Goal: Contribute content: Contribute content

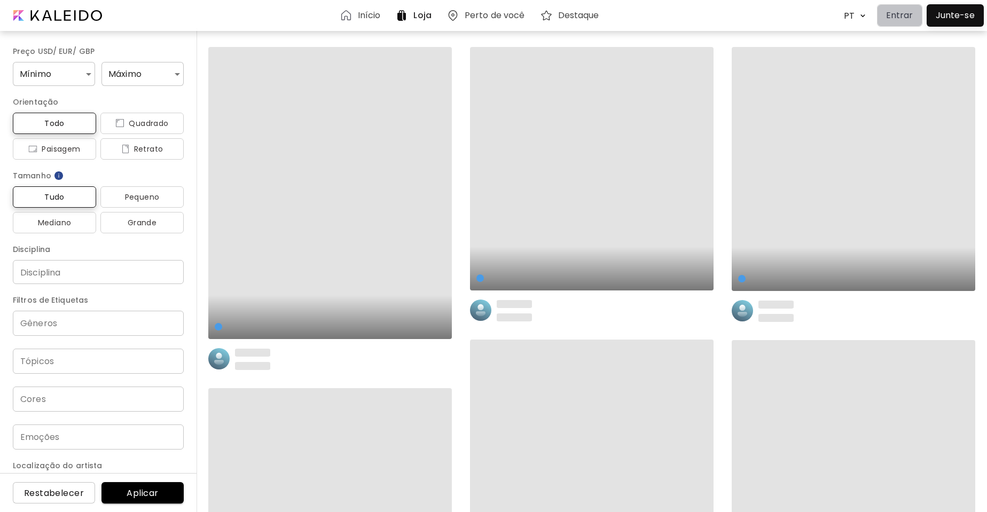
click at [901, 18] on p "Entrar" at bounding box center [899, 15] width 27 height 13
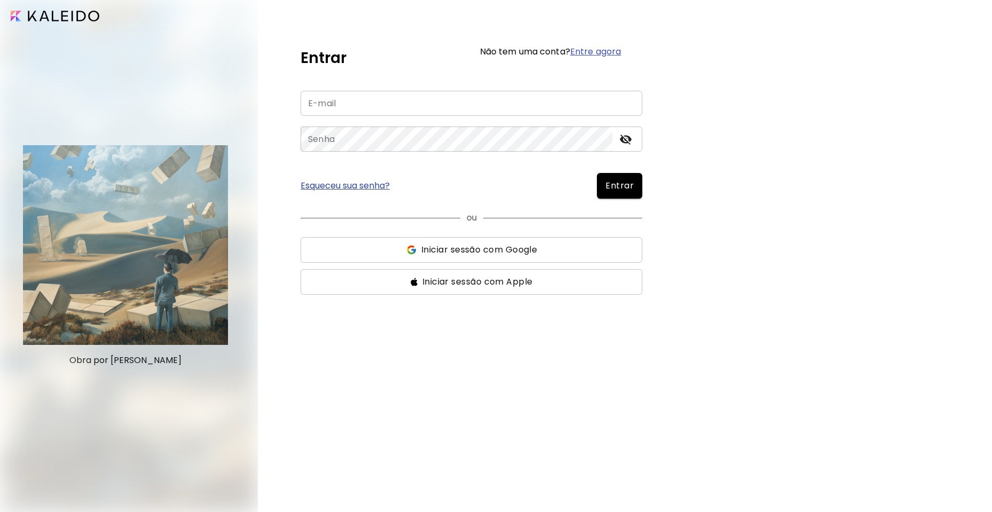
click at [328, 107] on input "email" at bounding box center [472, 103] width 342 height 25
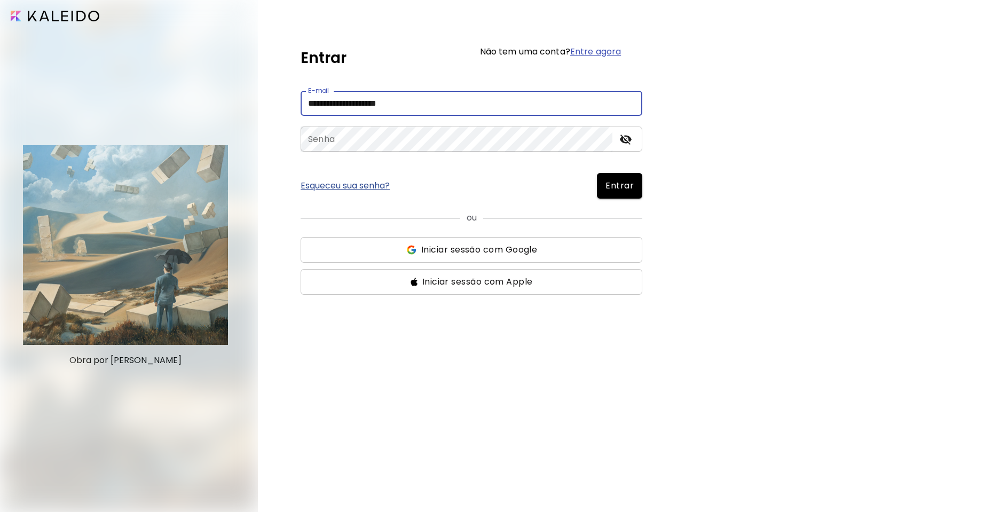
type input "**********"
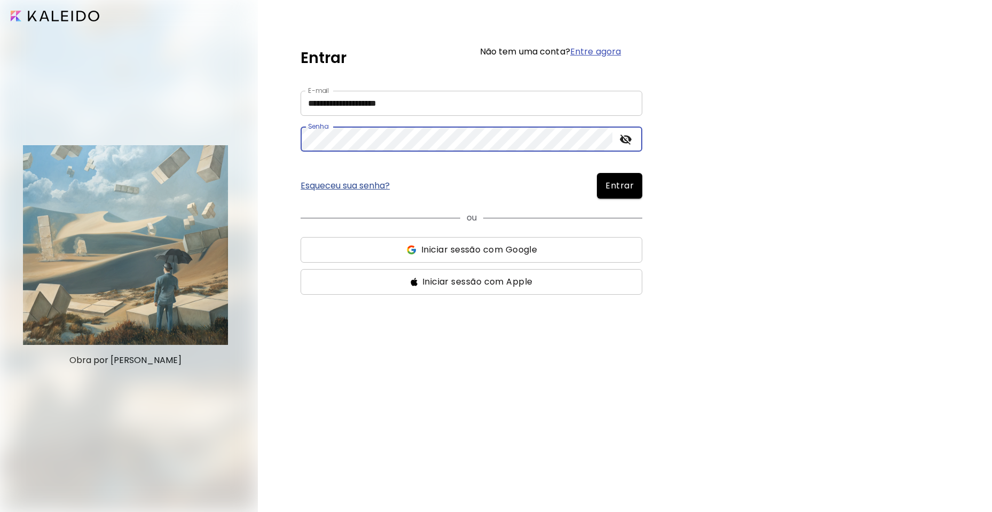
click at [624, 139] on icon "toggle password visibility" at bounding box center [625, 139] width 13 height 13
click at [618, 188] on span "Entrar" at bounding box center [620, 185] width 28 height 13
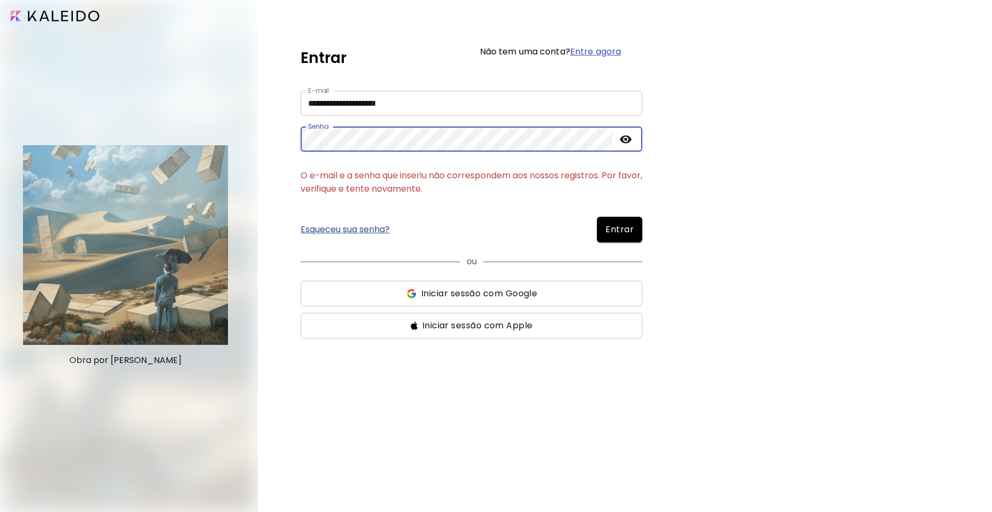
click at [614, 227] on span "Entrar" at bounding box center [620, 229] width 28 height 13
click at [622, 227] on span "Entrar" at bounding box center [620, 229] width 28 height 13
click at [387, 228] on link "Esqueceu sua senha?" at bounding box center [345, 229] width 89 height 9
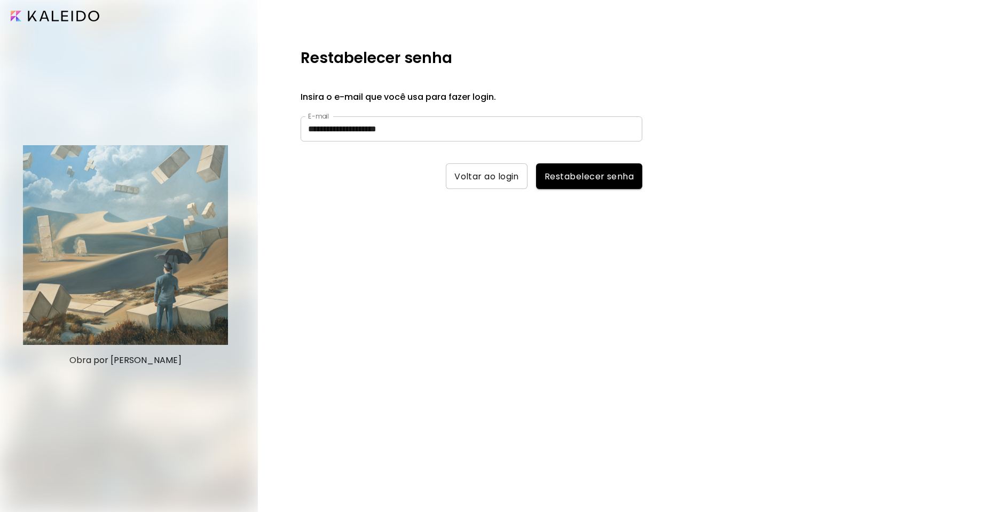
click at [815, 336] on div "**********" at bounding box center [625, 256] width 734 height 512
click at [590, 178] on span "Restabelecer senha" at bounding box center [589, 176] width 89 height 11
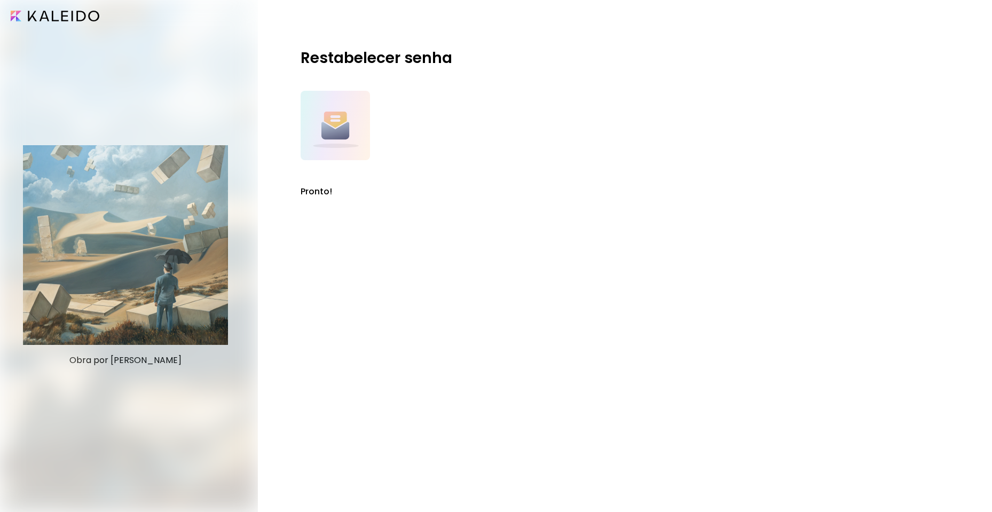
click at [936, 119] on div "Restabelecer senha Pronto!" at bounding box center [625, 256] width 734 height 512
click at [583, 168] on div "Restabelecer senha Pronto!" at bounding box center [472, 120] width 342 height 155
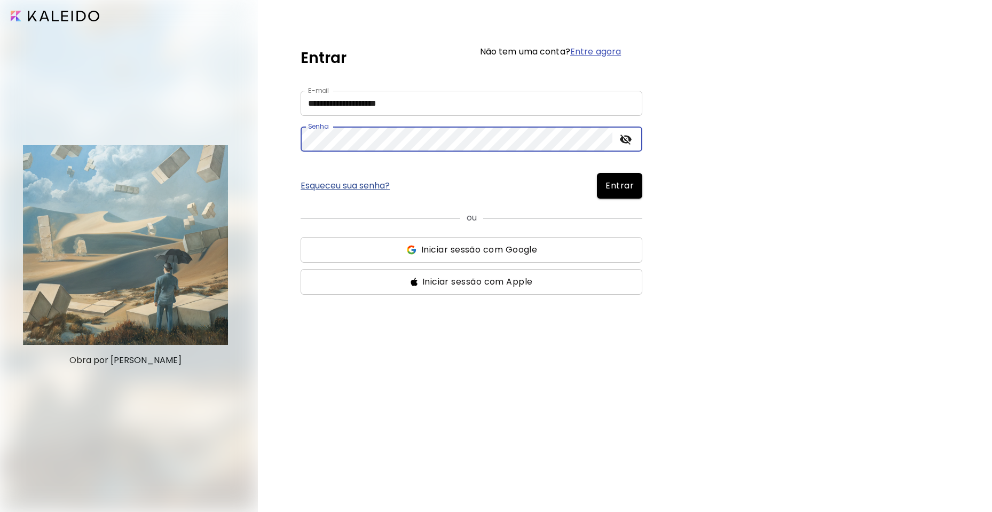
click at [623, 143] on icon "toggle password visibility" at bounding box center [625, 139] width 13 height 13
click at [624, 195] on button "Entrar" at bounding box center [619, 186] width 45 height 26
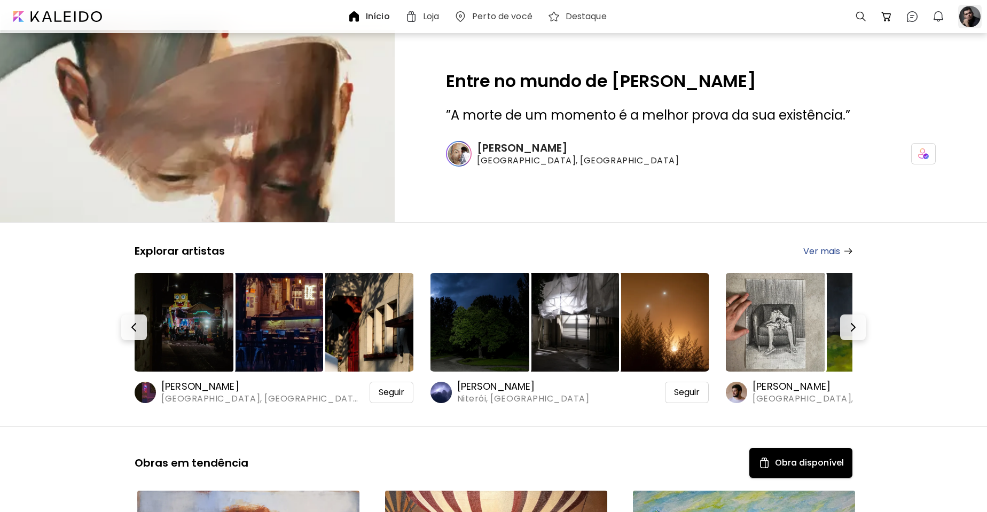
click at [956, 18] on div at bounding box center [970, 17] width 28 height 28
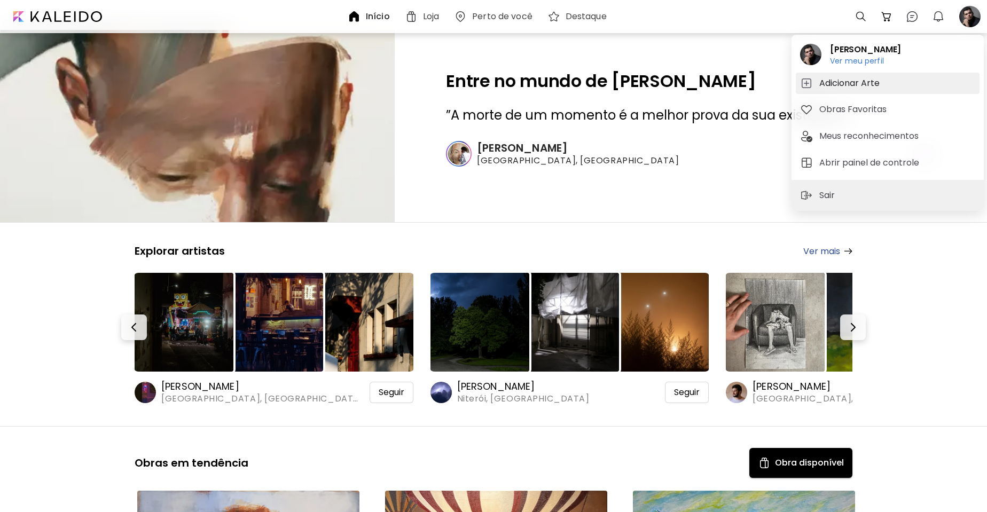
click at [841, 78] on h5 "Adicionar Arte" at bounding box center [851, 83] width 64 height 13
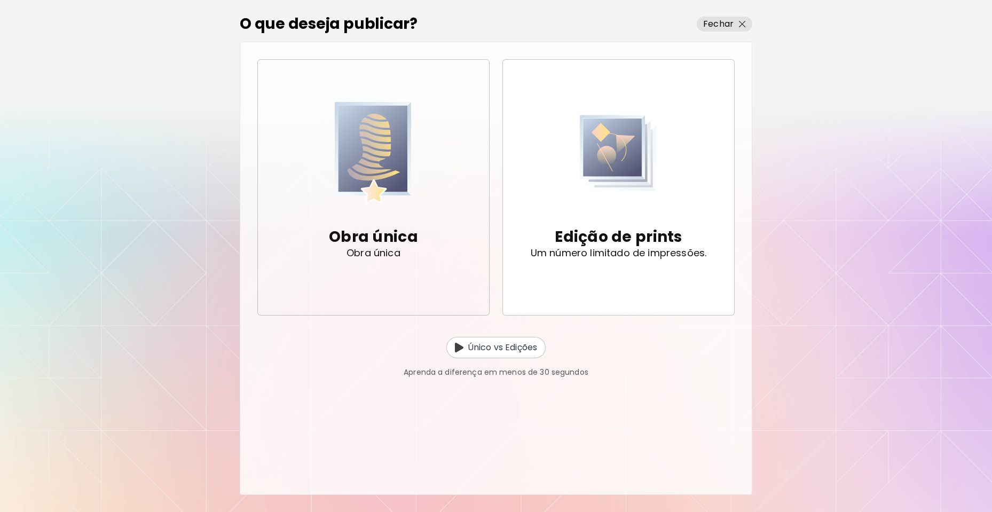
click at [379, 245] on p "Obra única" at bounding box center [373, 236] width 89 height 21
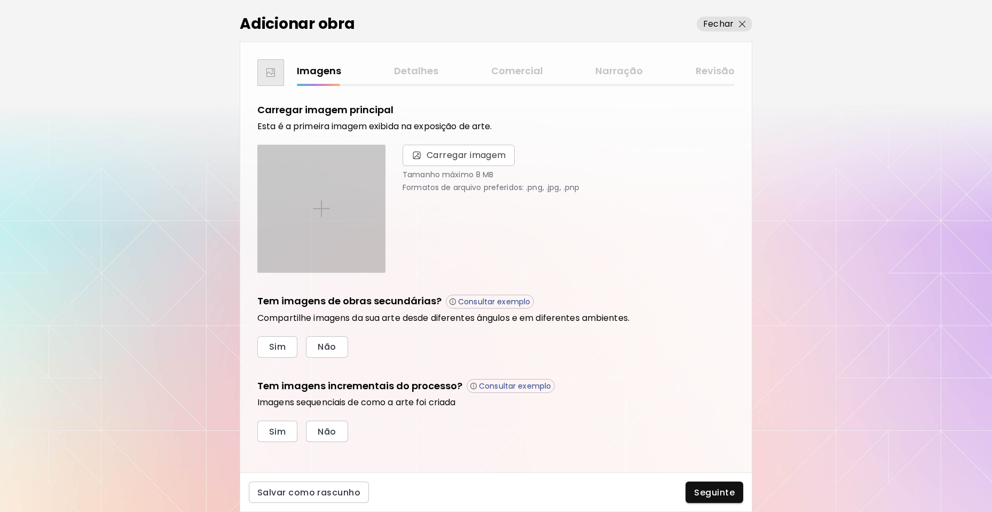
click at [331, 223] on div at bounding box center [321, 208] width 127 height 127
click at [0, 0] on input "file" at bounding box center [0, 0] width 0 height 0
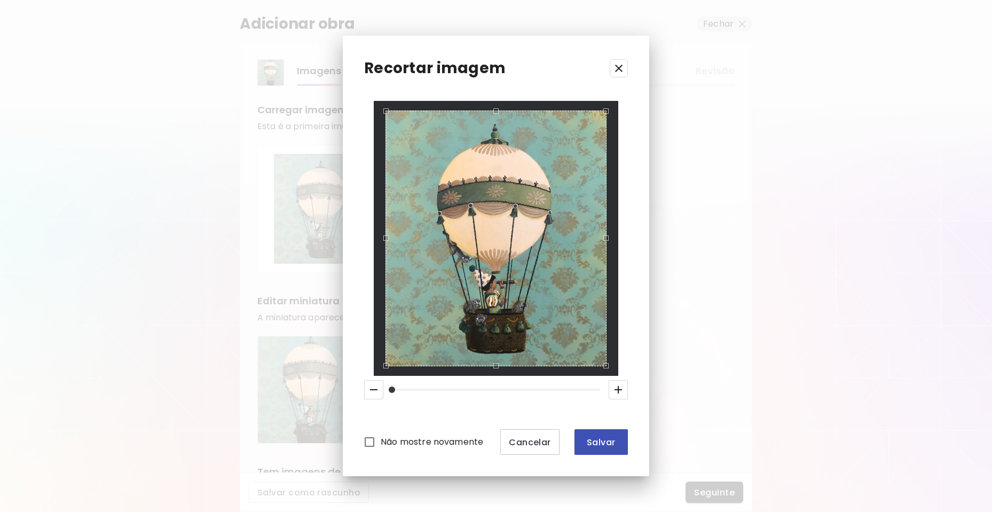
click at [610, 441] on span "Salvar" at bounding box center [601, 442] width 36 height 11
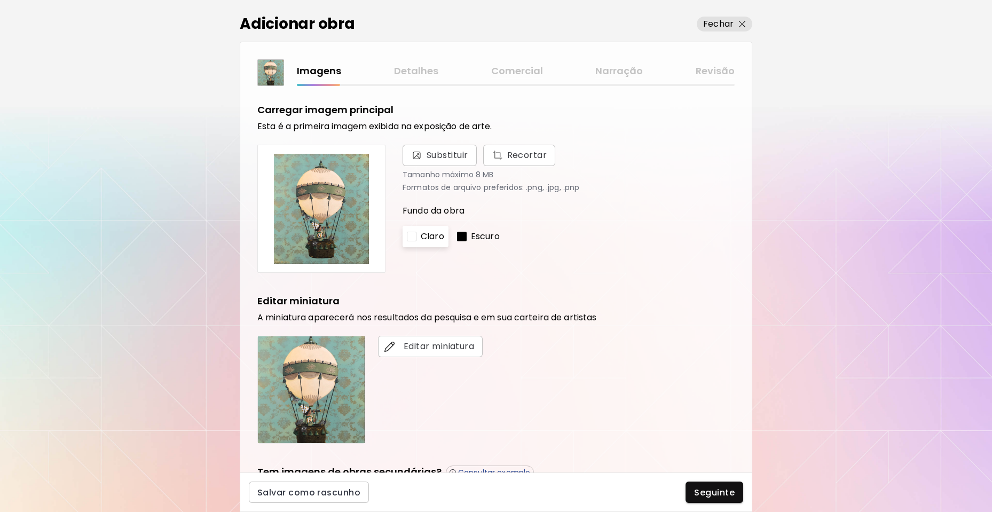
click at [412, 238] on div at bounding box center [412, 237] width 10 height 10
click at [467, 233] on div at bounding box center [462, 237] width 10 height 10
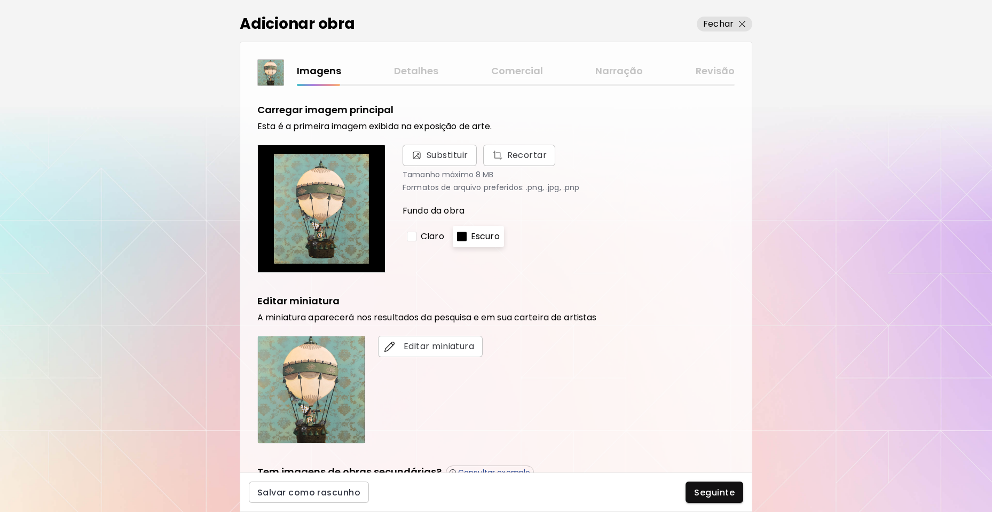
click at [409, 232] on div at bounding box center [412, 237] width 10 height 10
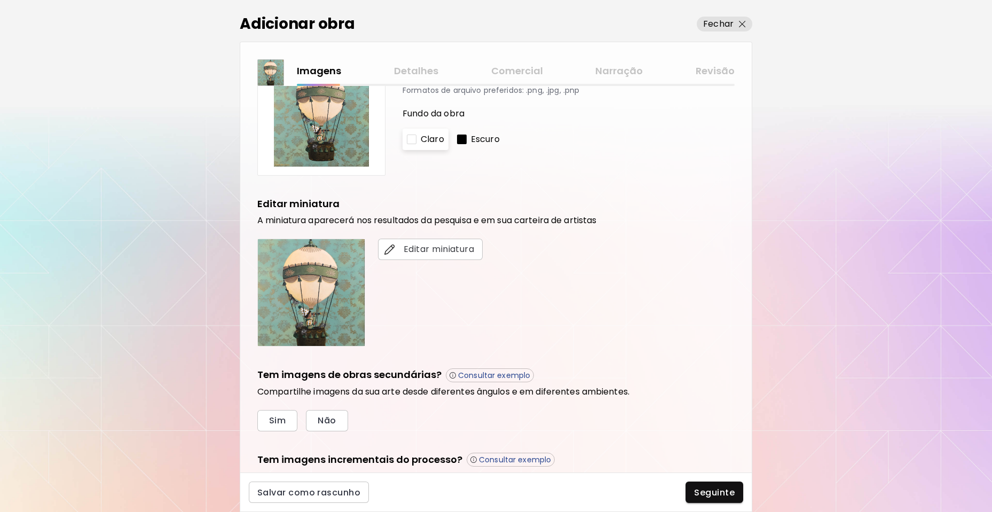
scroll to position [160, 0]
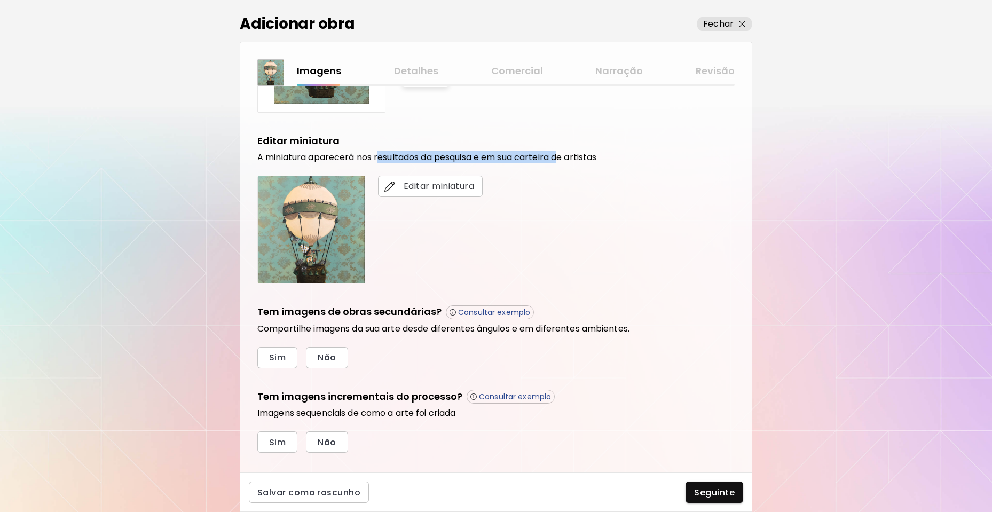
drag, startPoint x: 380, startPoint y: 153, endPoint x: 566, endPoint y: 161, distance: 186.0
click at [566, 161] on h6 "A miniatura aparecerá nos resultados da pesquisa e em sua carteira de artistas" at bounding box center [495, 157] width 477 height 11
click at [444, 191] on span "Editar miniatura" at bounding box center [431, 186] width 88 height 13
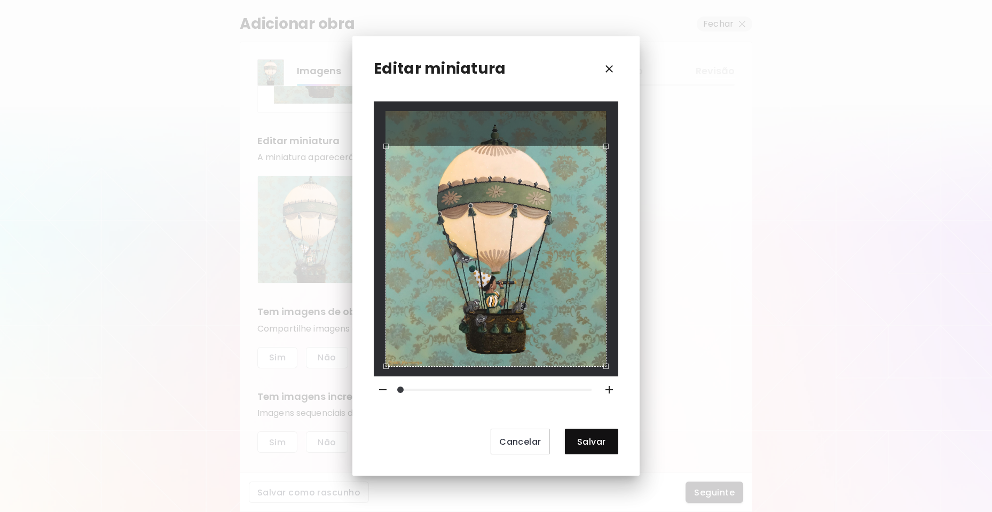
click at [504, 246] on div "Use the arrow keys to move the crop selection area" at bounding box center [496, 256] width 221 height 221
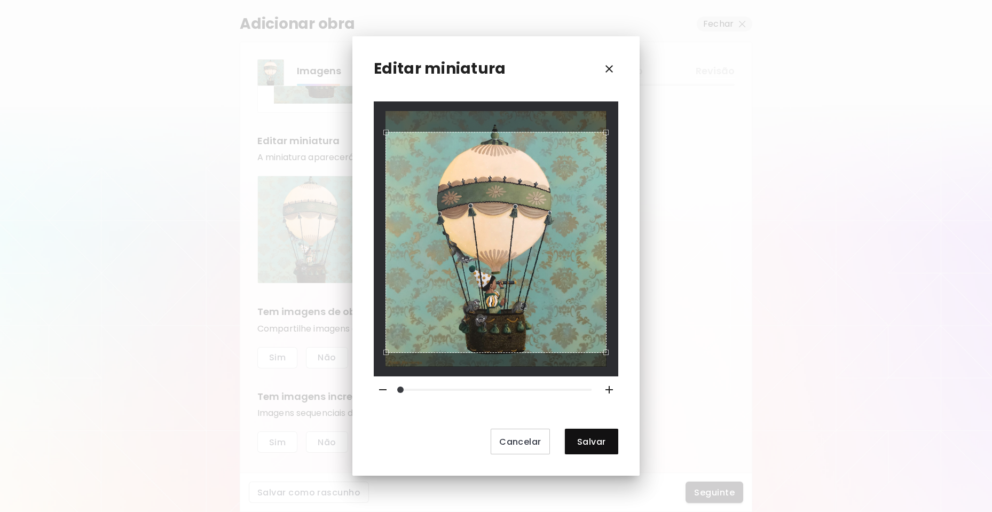
click at [567, 190] on div "Use the arrow keys to move the crop selection area" at bounding box center [496, 242] width 221 height 221
click at [593, 437] on span "Salvar" at bounding box center [592, 441] width 36 height 11
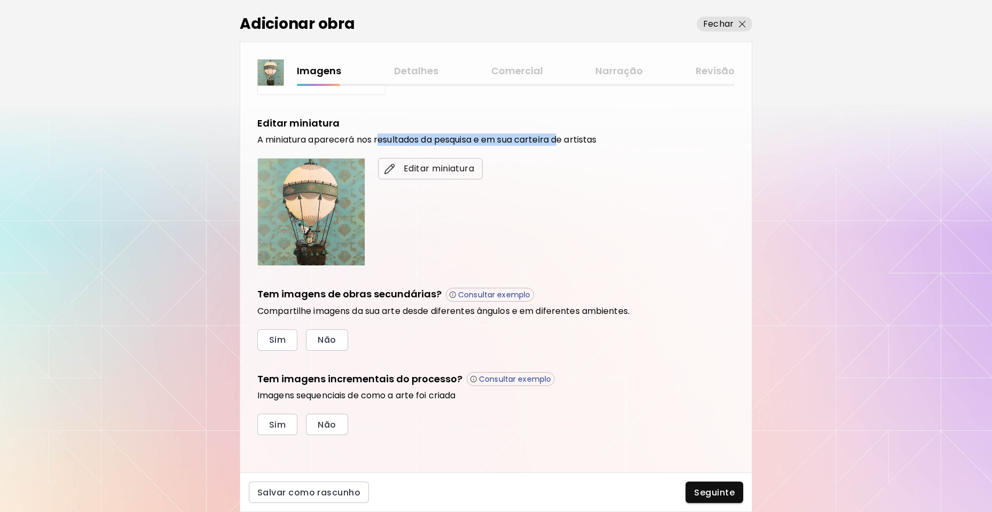
scroll to position [179, 0]
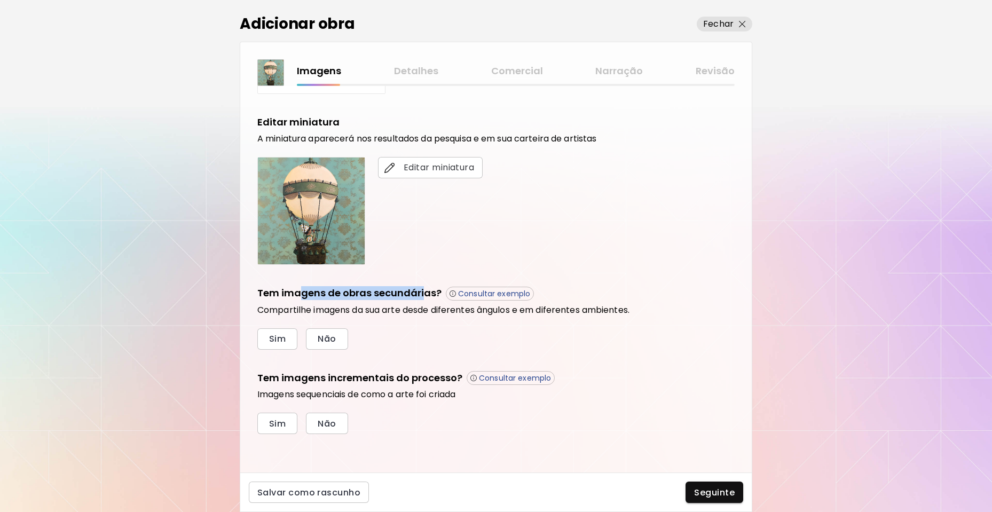
drag, startPoint x: 308, startPoint y: 295, endPoint x: 365, endPoint y: 315, distance: 59.8
click at [423, 296] on h5 "Tem imagens de obras secundárias?" at bounding box center [349, 293] width 184 height 14
click at [310, 342] on button "Não" at bounding box center [327, 338] width 42 height 21
click at [339, 430] on button "Não" at bounding box center [327, 423] width 42 height 21
click at [727, 494] on span "Seguinte" at bounding box center [714, 492] width 41 height 11
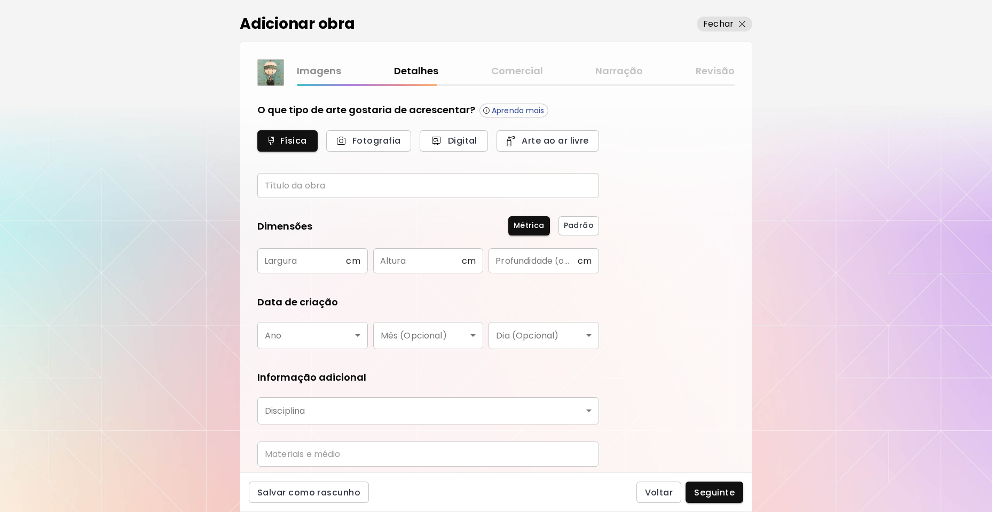
click at [369, 181] on input "text" at bounding box center [428, 185] width 342 height 25
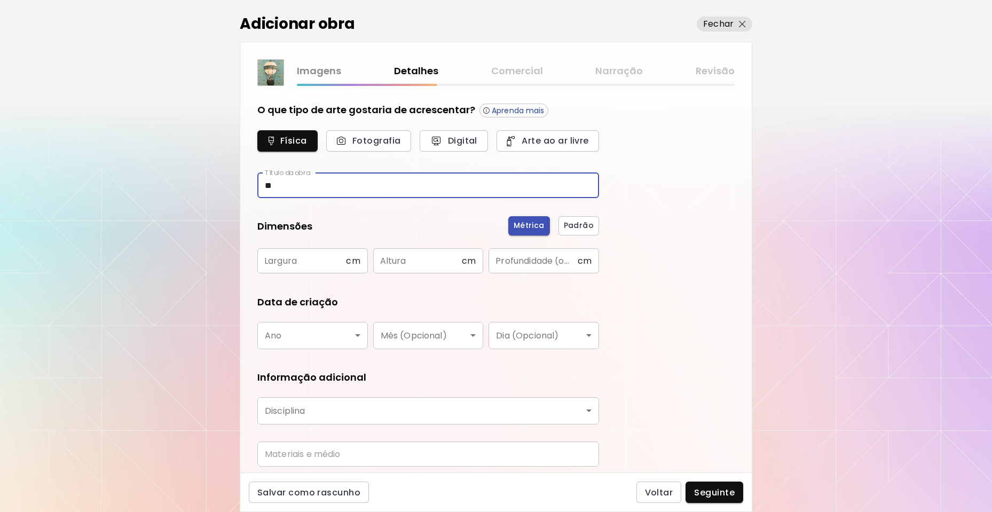
type input "*"
click at [279, 185] on input "*********" at bounding box center [428, 185] width 342 height 25
type input "*********"
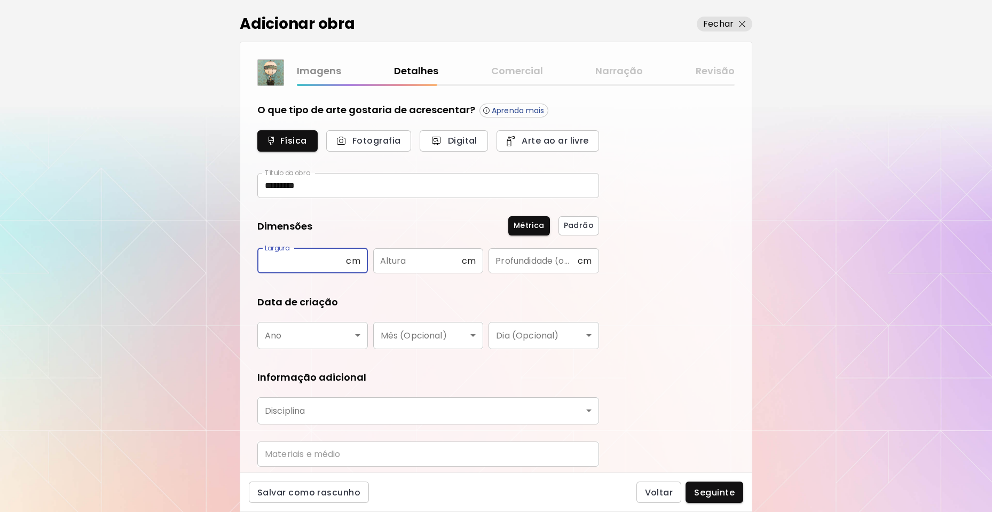
click at [329, 260] on input "text" at bounding box center [301, 260] width 89 height 25
type input "**"
click at [329, 260] on input "**" at bounding box center [301, 260] width 89 height 25
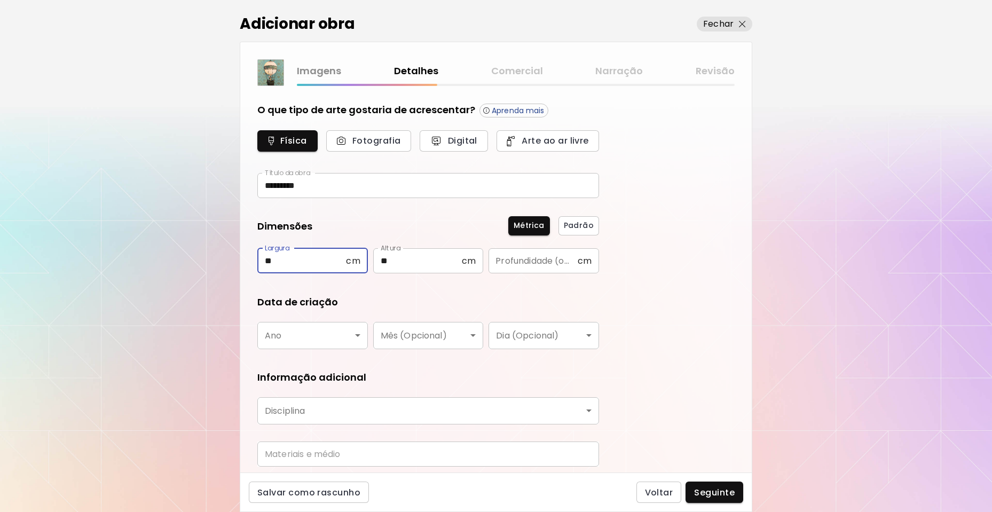
type input "**"
click at [493, 267] on input "text" at bounding box center [533, 260] width 89 height 25
type input "*"
click at [296, 342] on body "[DOMAIN_NAME]/Diego_Mendon_a Adicionar obras Gerencie suas obras Editar Perfil …" at bounding box center [496, 256] width 992 height 512
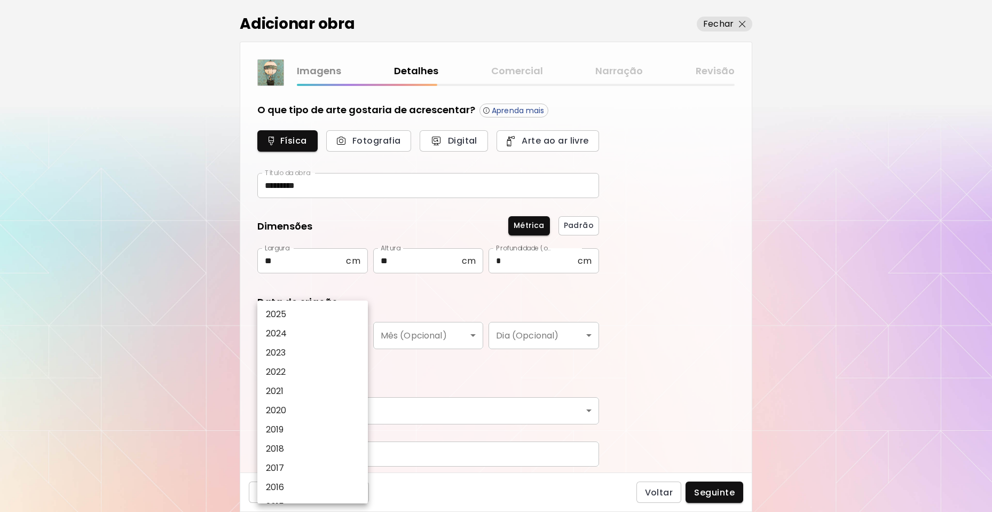
click at [551, 255] on div at bounding box center [496, 256] width 992 height 512
click at [551, 255] on div "2025 2024 2023 2022 2021 2020 2019 2018 2017 2016 2015 2014 2013 2012 2011 2010…" at bounding box center [496, 256] width 992 height 512
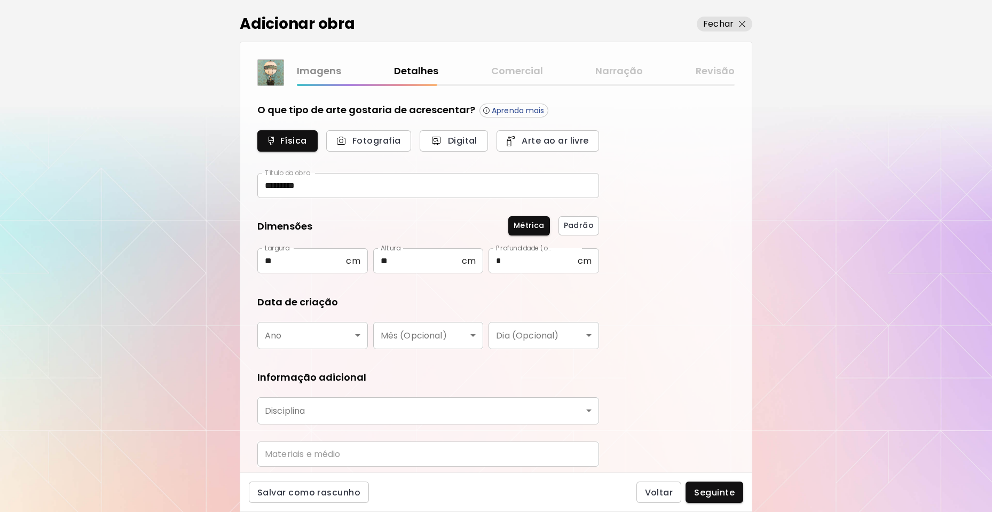
click at [542, 260] on input "*" at bounding box center [533, 260] width 89 height 25
click at [284, 340] on body "[DOMAIN_NAME]/Diego_Mendon_a Adicionar obras Gerencie suas obras Editar Perfil …" at bounding box center [496, 256] width 992 height 512
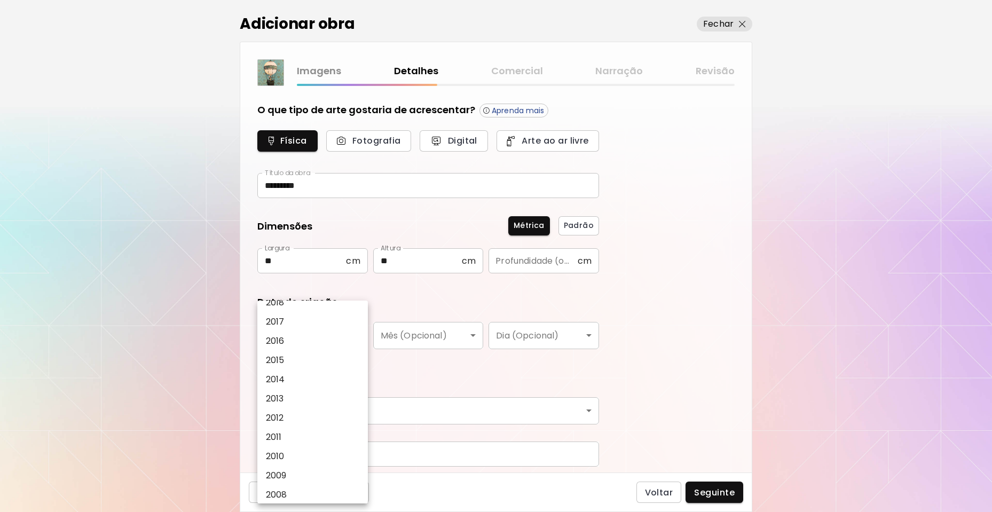
scroll to position [160, 0]
click at [297, 348] on li "2015" at bounding box center [315, 346] width 116 height 19
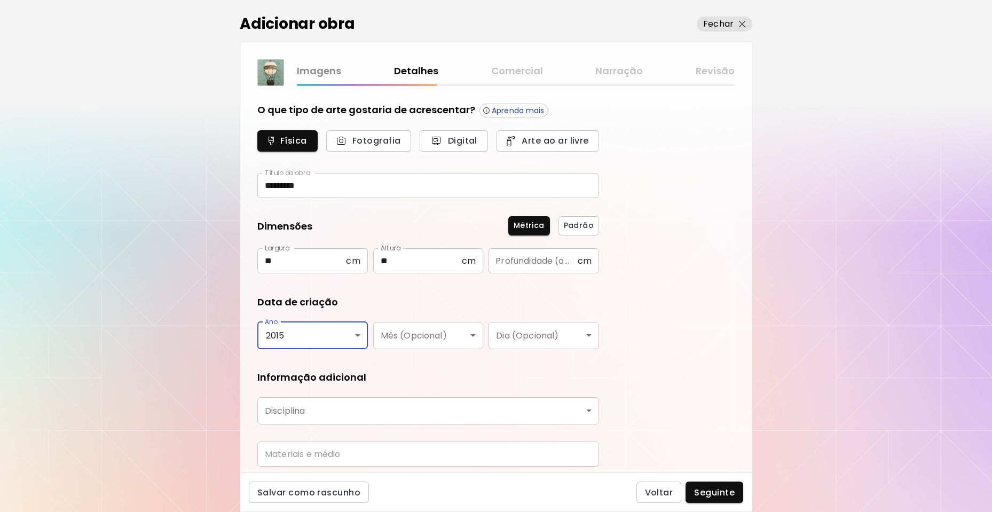
click at [426, 337] on body "[DOMAIN_NAME]/Diego_Mendon_a Adicionar obras Gerencie suas obras Editar Perfil …" at bounding box center [496, 256] width 992 height 512
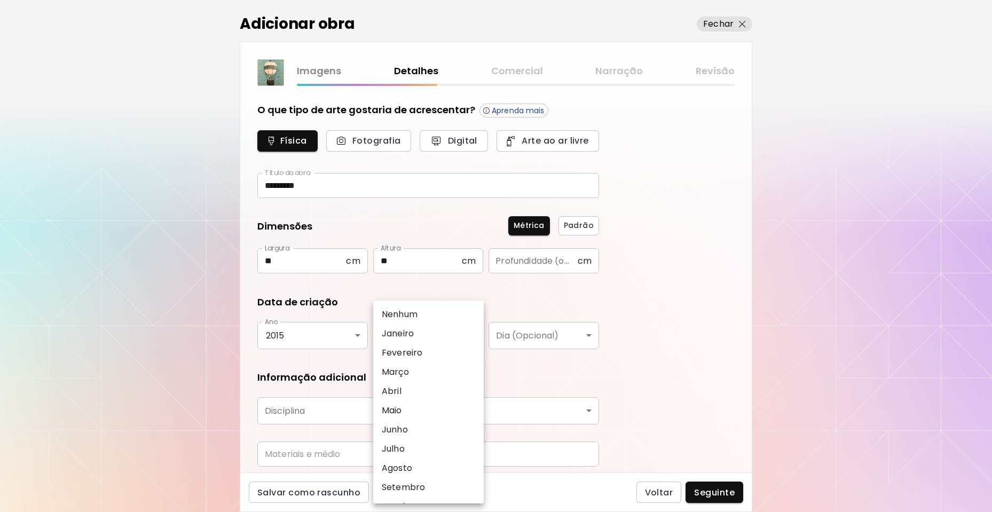
click at [451, 284] on div at bounding box center [496, 256] width 992 height 512
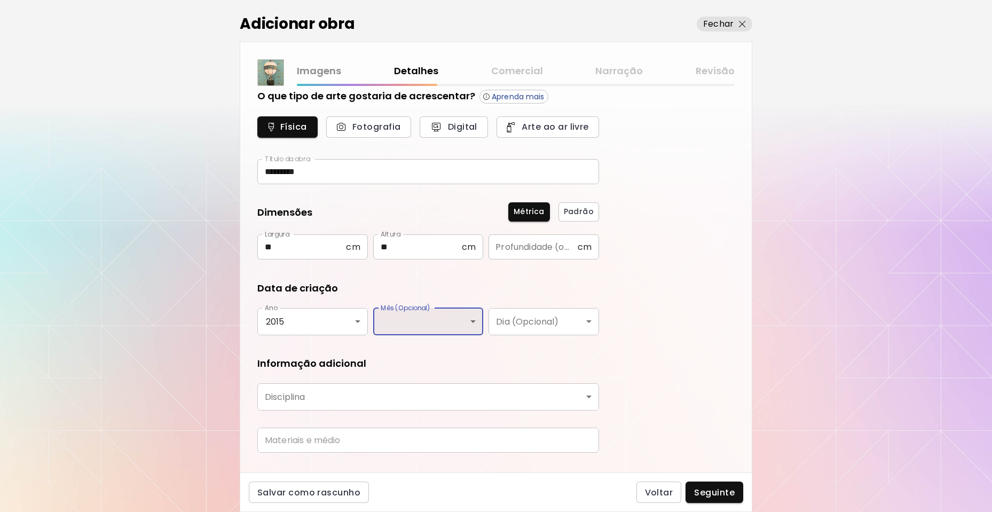
scroll to position [37, 0]
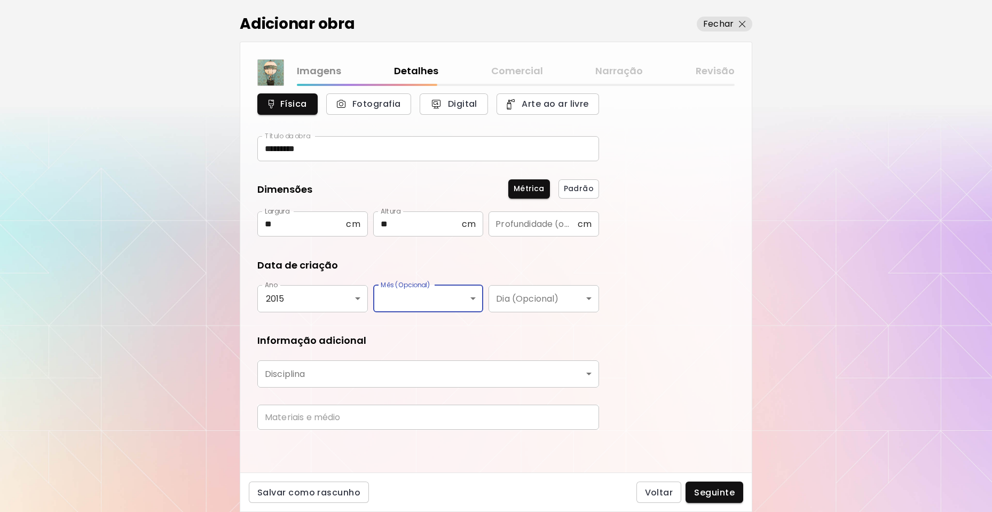
click at [290, 299] on body "[DOMAIN_NAME]/Diego_Mendon_a Adicionar obras Gerencie suas obras Editar Perfil …" at bounding box center [496, 256] width 992 height 512
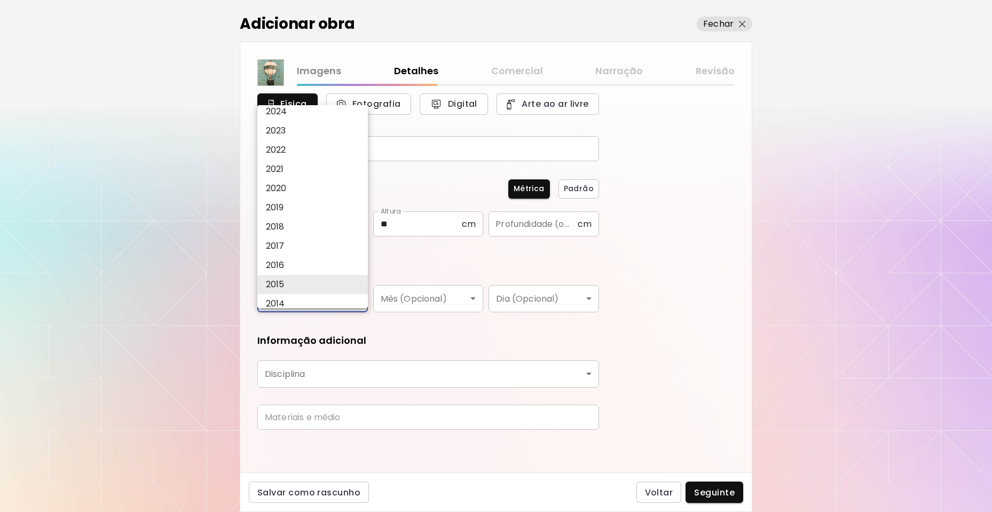
scroll to position [0, 0]
click at [301, 154] on li "2023" at bounding box center [315, 157] width 116 height 19
type input "****"
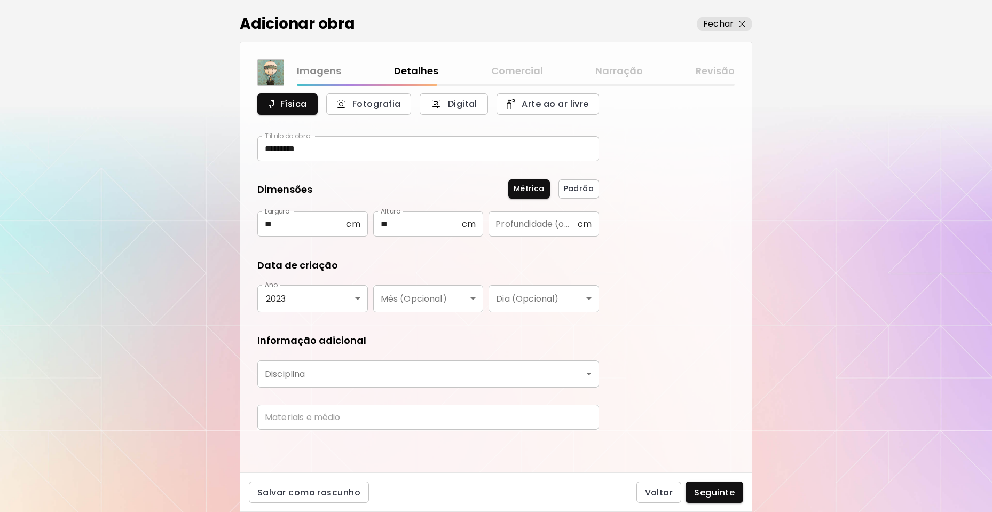
click at [439, 264] on div "Data de criação" at bounding box center [428, 265] width 342 height 14
click at [365, 377] on body "[DOMAIN_NAME]/Diego_Mendon_a Adicionar obras Gerencie suas obras Editar Perfil …" at bounding box center [496, 256] width 992 height 512
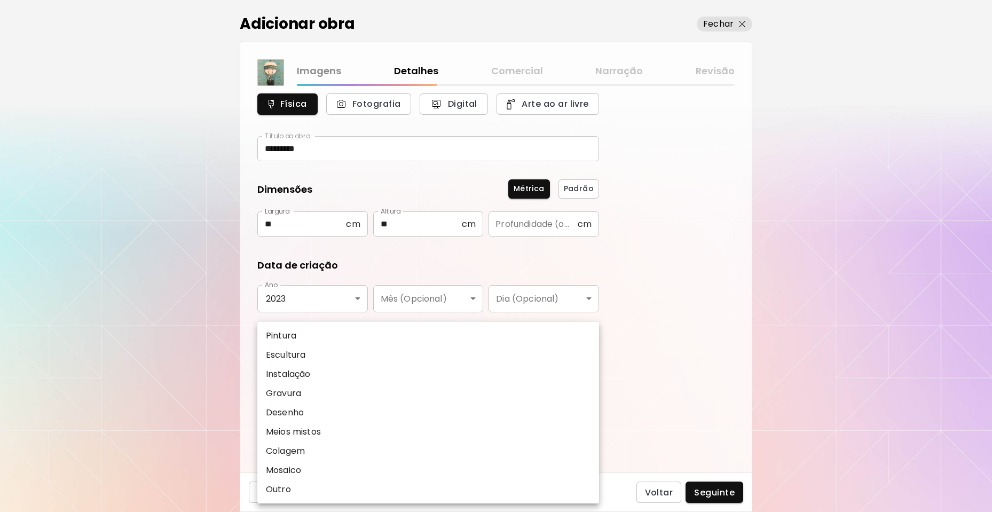
click at [315, 326] on li "Pintura" at bounding box center [428, 335] width 342 height 19
type input "********"
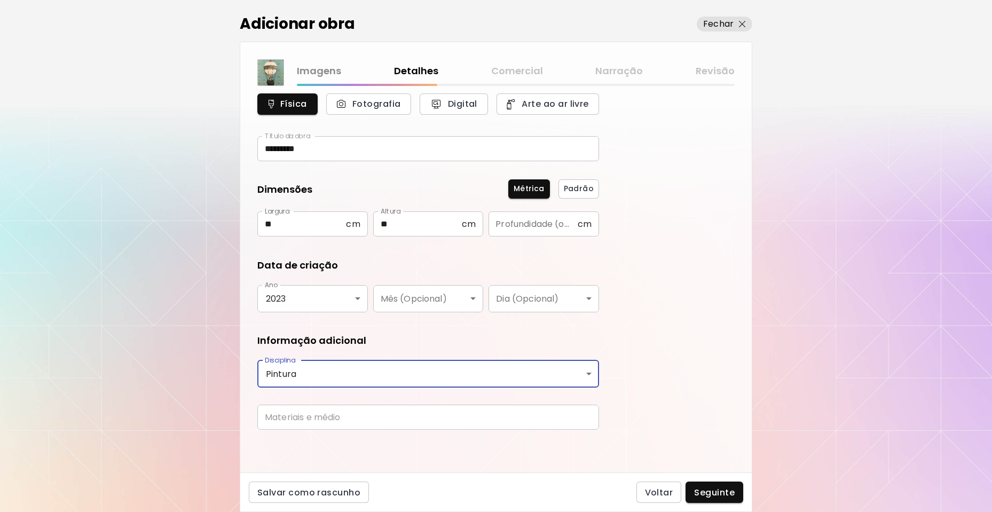
click at [340, 416] on input "text" at bounding box center [428, 417] width 342 height 25
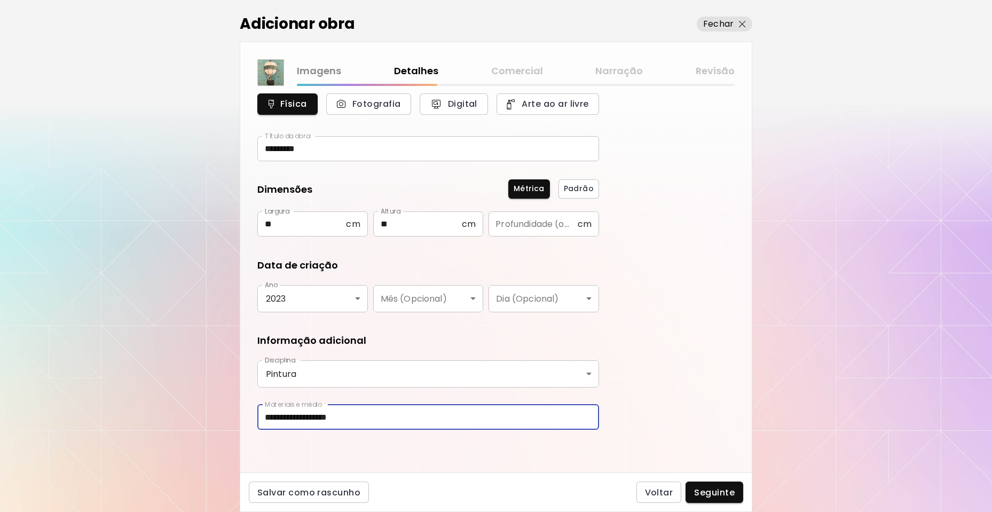
drag, startPoint x: 382, startPoint y: 421, endPoint x: 183, endPoint y: 430, distance: 199.9
click at [183, 430] on div "**********" at bounding box center [496, 256] width 992 height 512
type input "**********"
click at [722, 491] on span "Seguinte" at bounding box center [714, 492] width 41 height 11
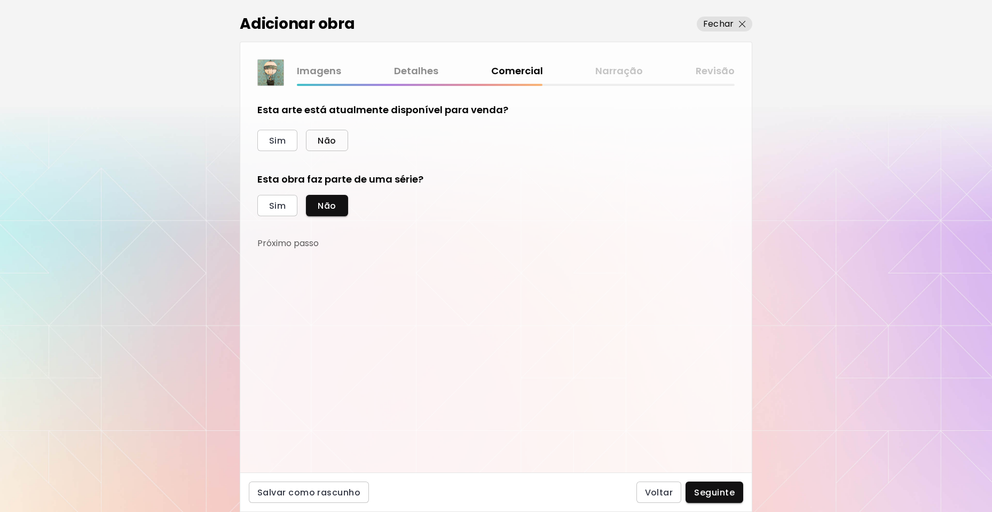
click at [330, 143] on span "Não" at bounding box center [327, 140] width 18 height 11
click at [287, 207] on button "Sim" at bounding box center [277, 205] width 40 height 21
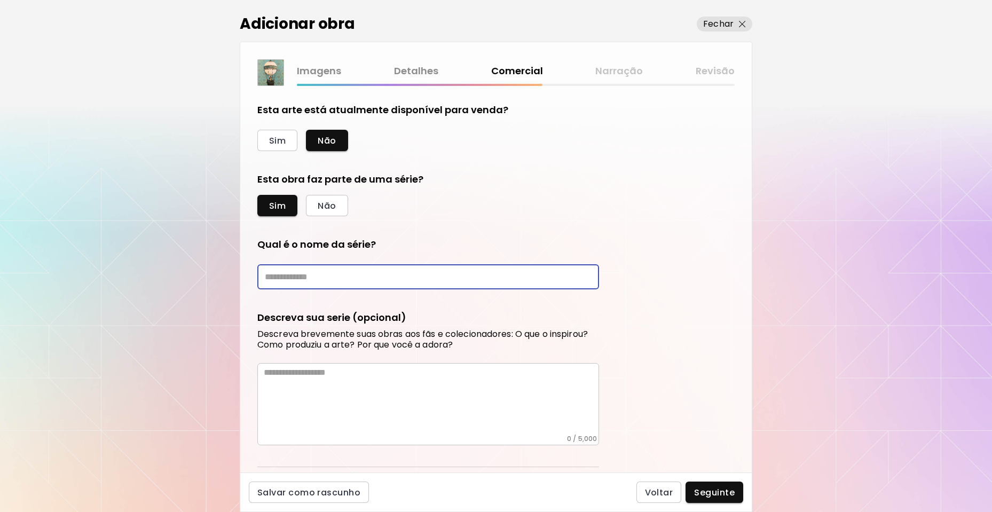
click at [294, 271] on input "text" at bounding box center [428, 276] width 342 height 25
type input "*"
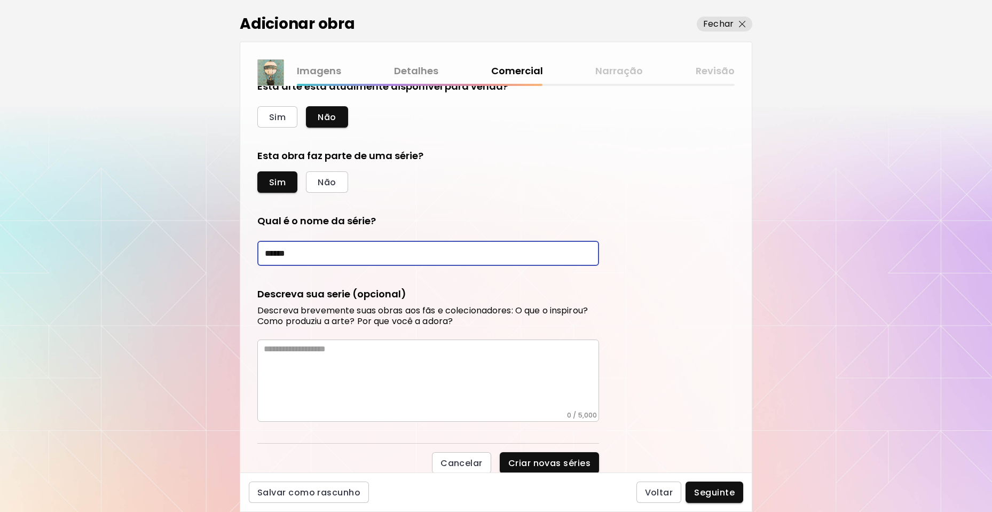
scroll to position [25, 0]
type input "******"
click at [422, 354] on textarea at bounding box center [431, 376] width 335 height 67
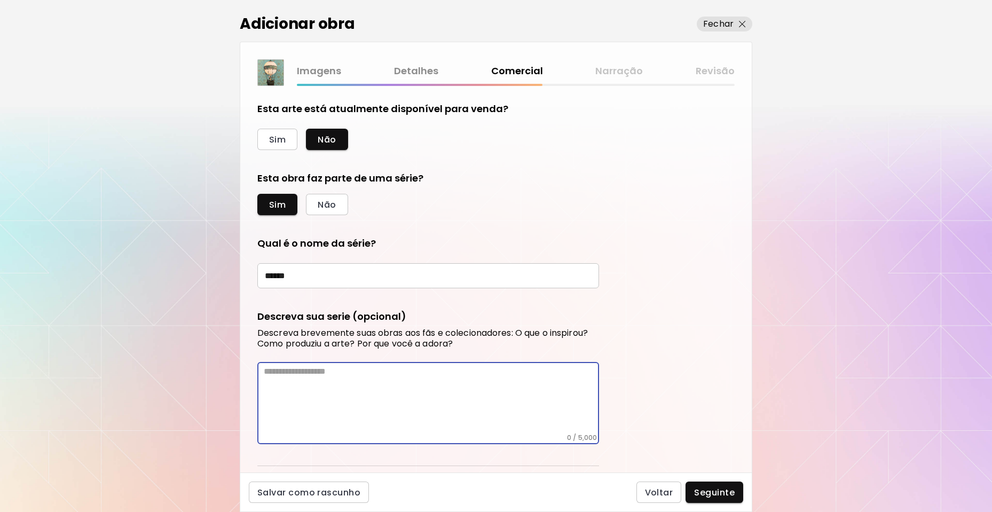
scroll to position [0, 0]
click at [339, 389] on textarea at bounding box center [431, 400] width 335 height 67
paste textarea "**********"
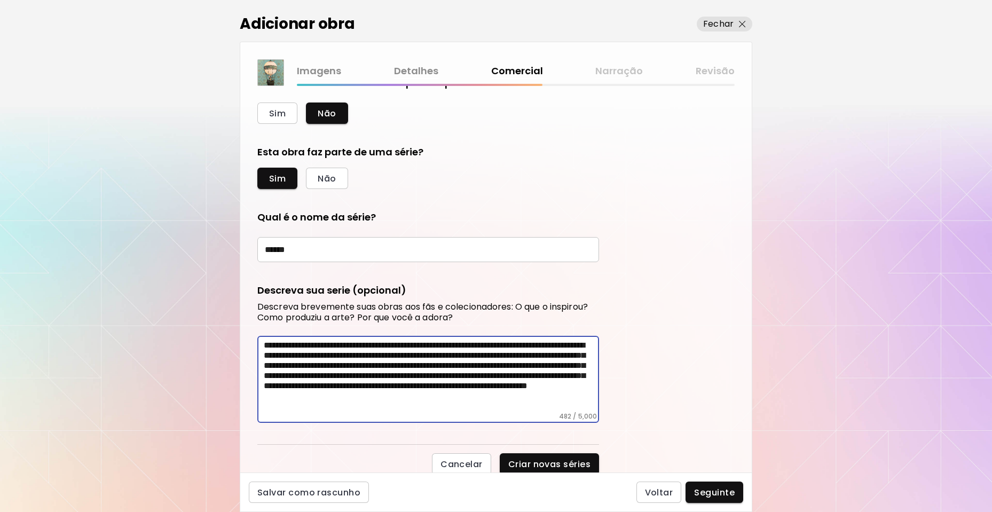
scroll to position [29, 0]
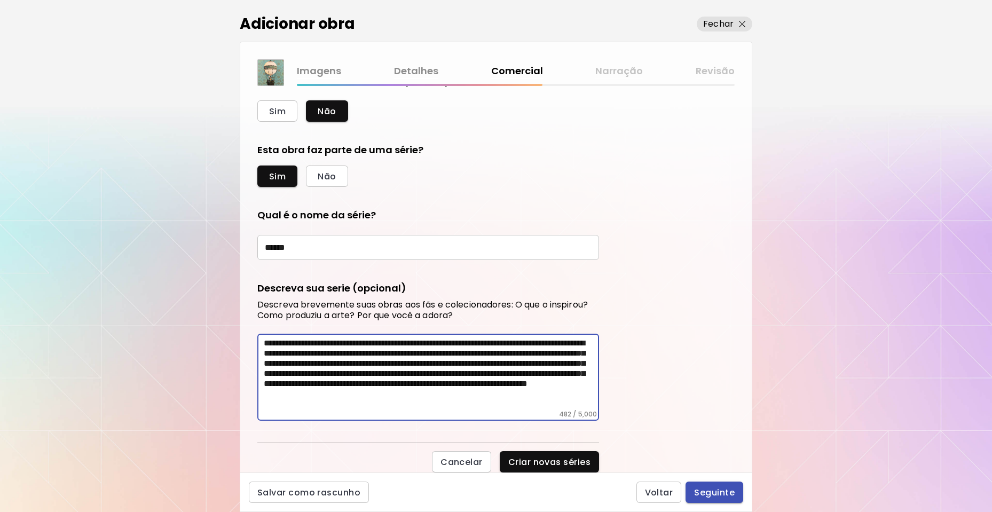
type textarea "**********"
click at [713, 494] on span "Seguinte" at bounding box center [714, 492] width 41 height 11
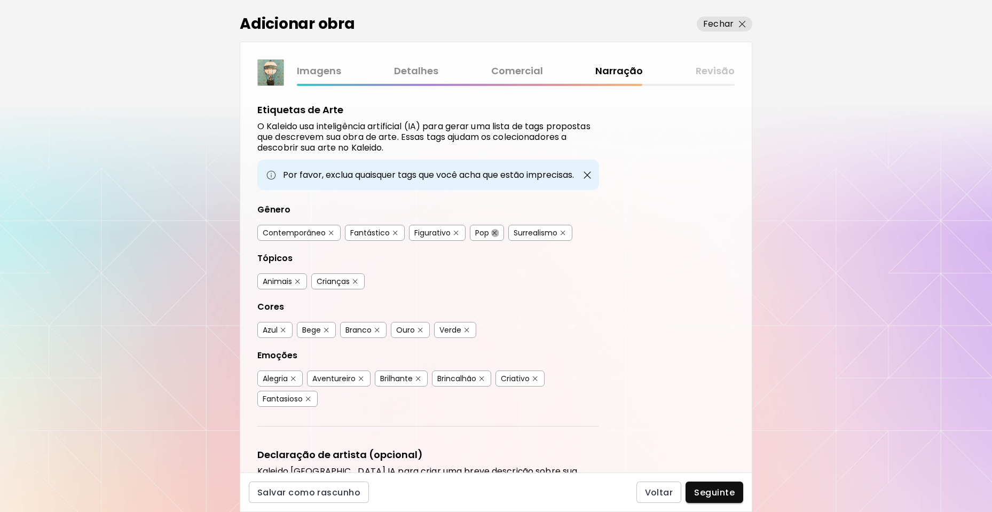
click at [493, 233] on img "button" at bounding box center [494, 233] width 5 height 5
click at [564, 231] on img "button" at bounding box center [563, 233] width 5 height 5
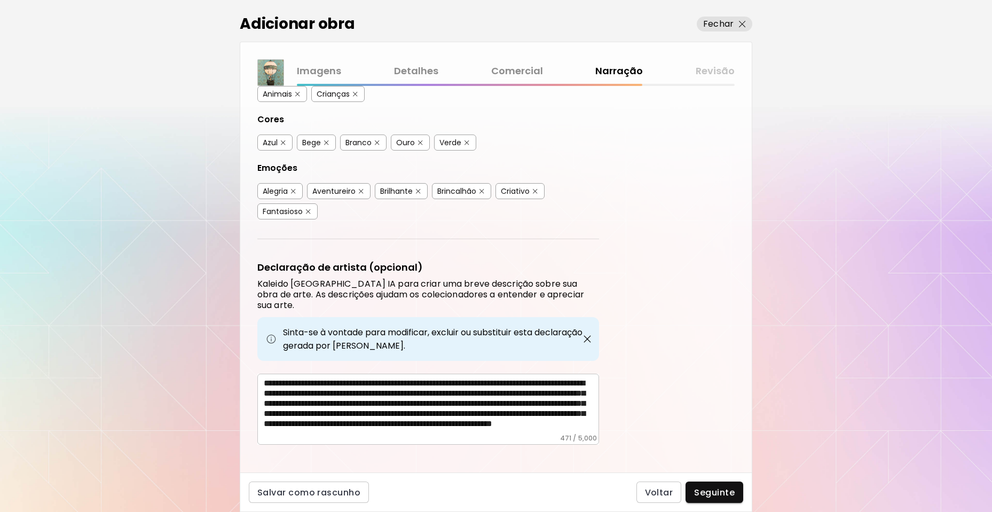
click at [533, 69] on link "Comercial" at bounding box center [517, 71] width 52 height 15
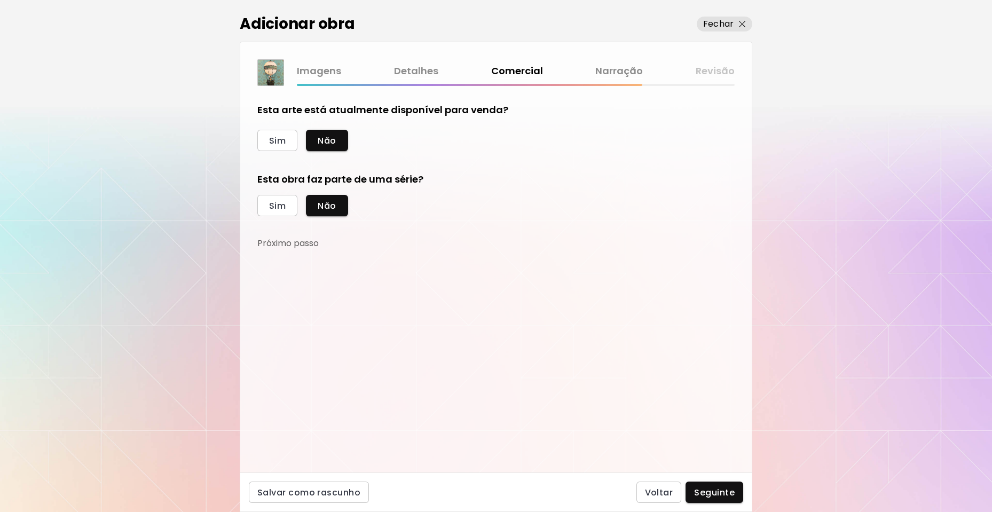
click at [620, 73] on link "Narração" at bounding box center [619, 71] width 48 height 15
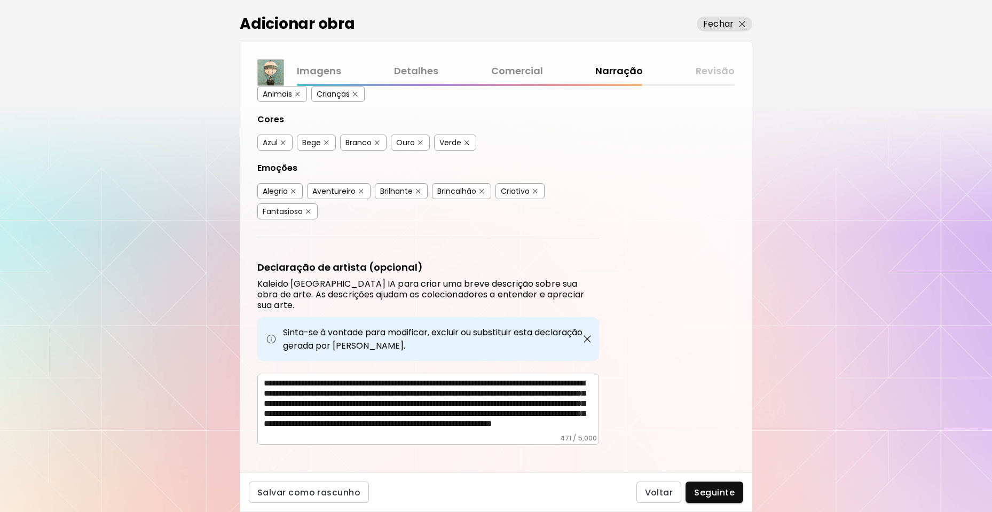
click at [415, 70] on link "Detalhes" at bounding box center [416, 71] width 44 height 15
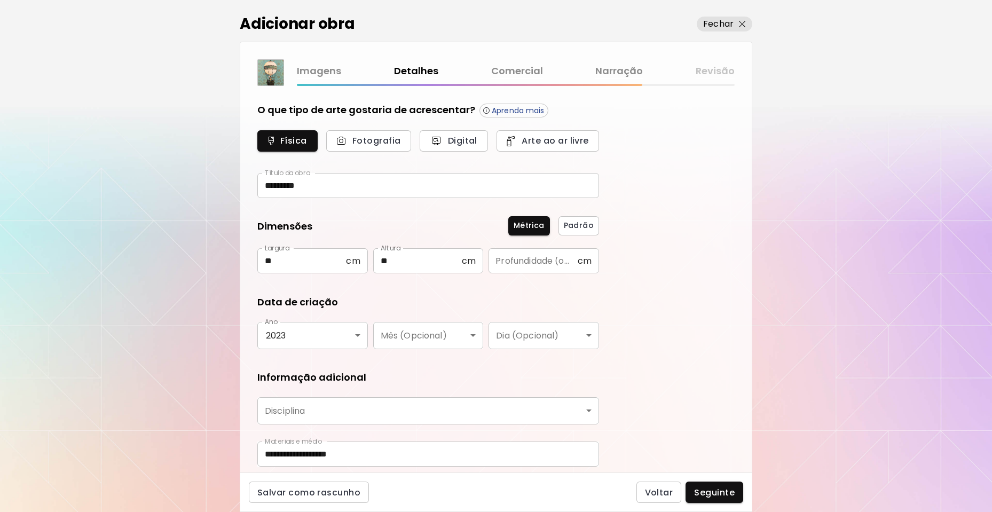
type input "********"
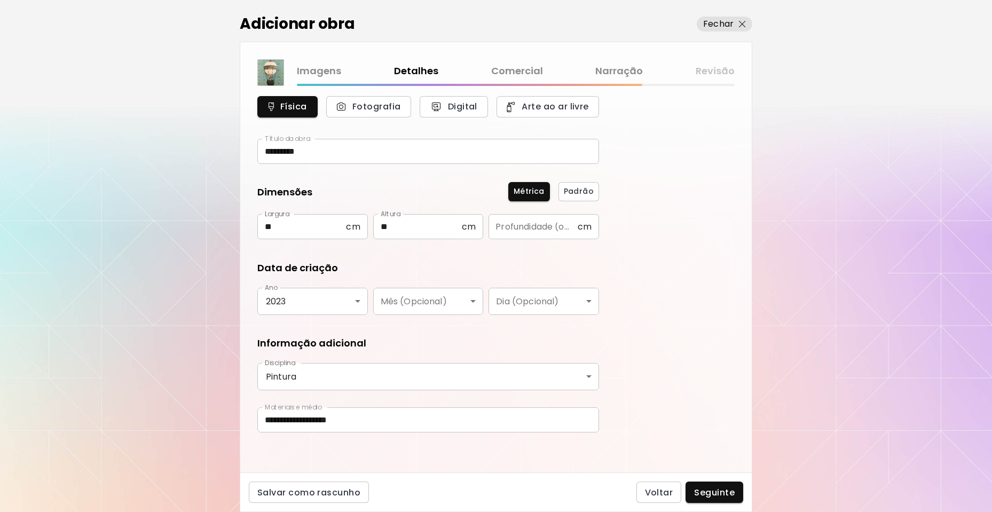
scroll to position [37, 0]
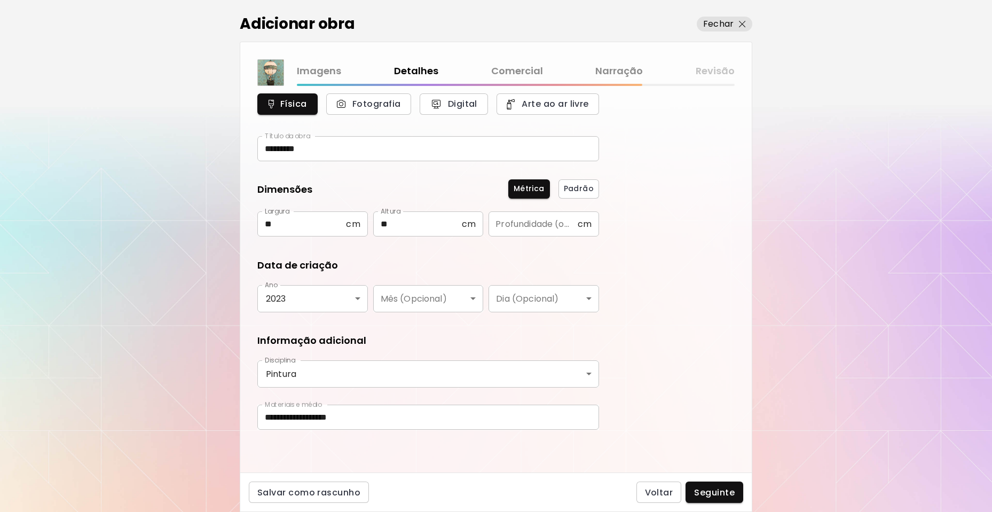
click at [522, 64] on div "Imagens Detalhes Comercial Narração Revisão" at bounding box center [495, 72] width 477 height 27
click at [522, 65] on link "Comercial" at bounding box center [517, 71] width 52 height 15
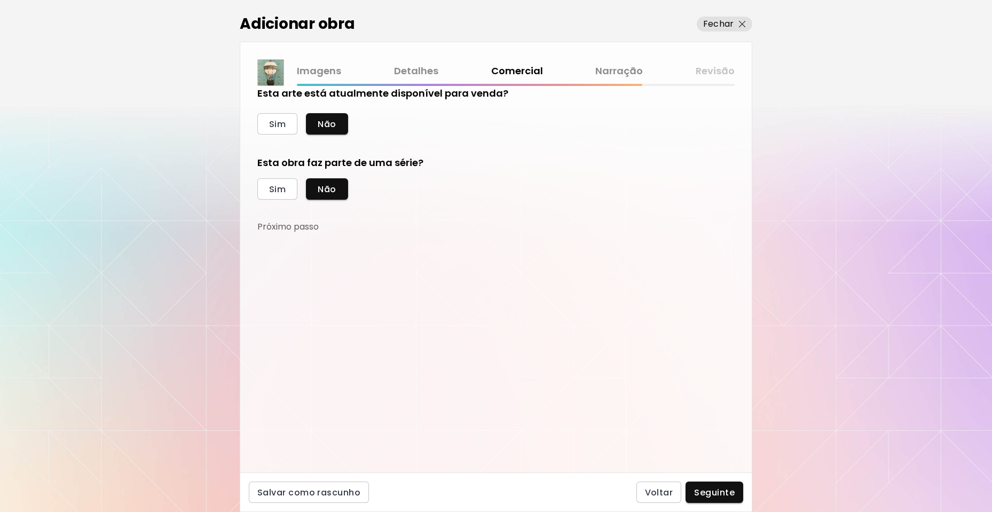
scroll to position [17, 0]
click at [636, 73] on link "Narração" at bounding box center [619, 71] width 48 height 15
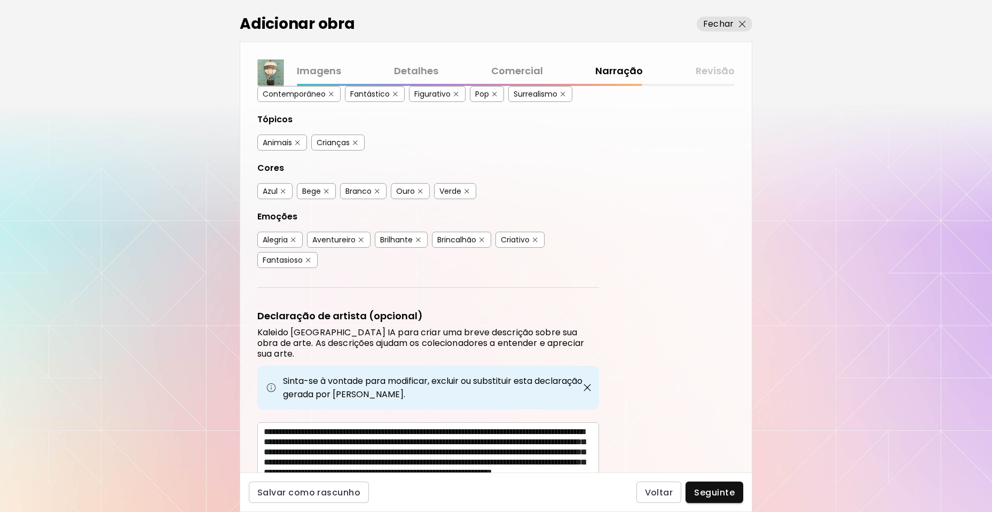
scroll to position [134, 0]
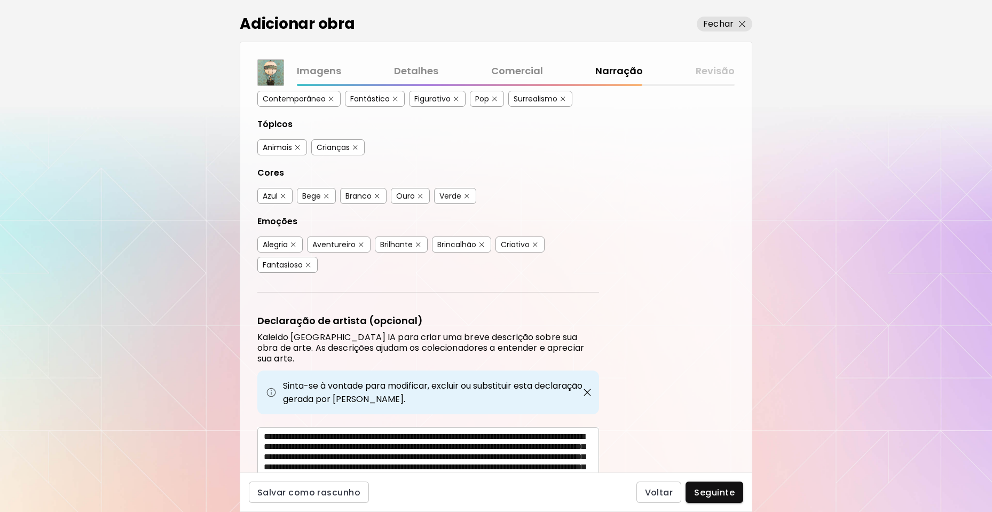
click at [719, 70] on div "Imagens Detalhes Comercial Narração Revisão" at bounding box center [516, 71] width 438 height 15
click at [706, 492] on span "Seguinte" at bounding box center [714, 492] width 41 height 11
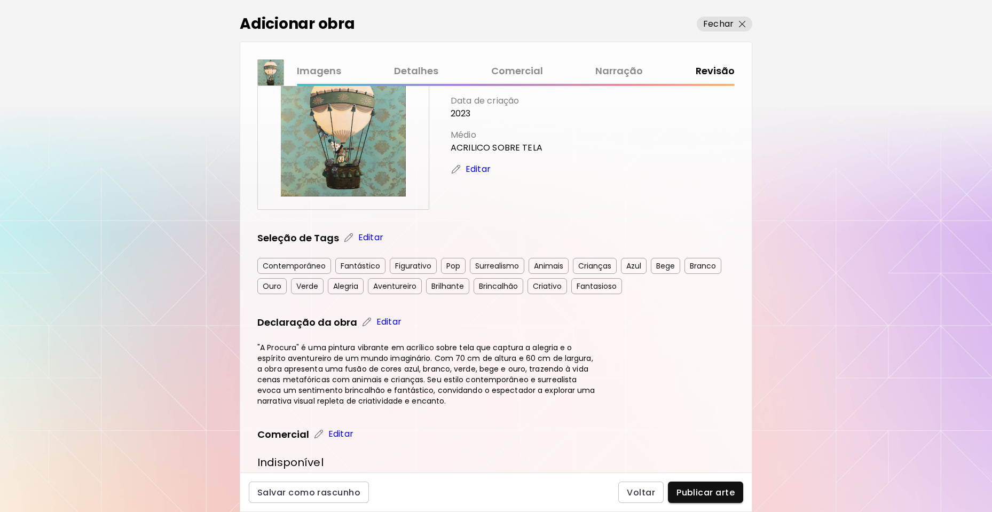
scroll to position [107, 0]
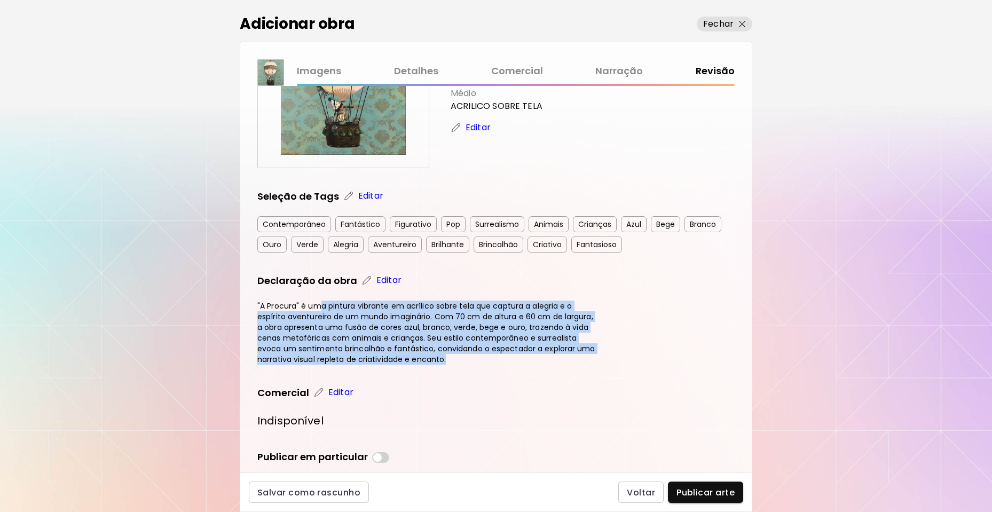
drag, startPoint x: 317, startPoint y: 307, endPoint x: 607, endPoint y: 362, distance: 294.6
click at [607, 362] on div "A Procura Dimensões: 60 x 70 cm Data de criação 2023 Médio ACRILICO SOBRE TELA …" at bounding box center [495, 243] width 477 height 494
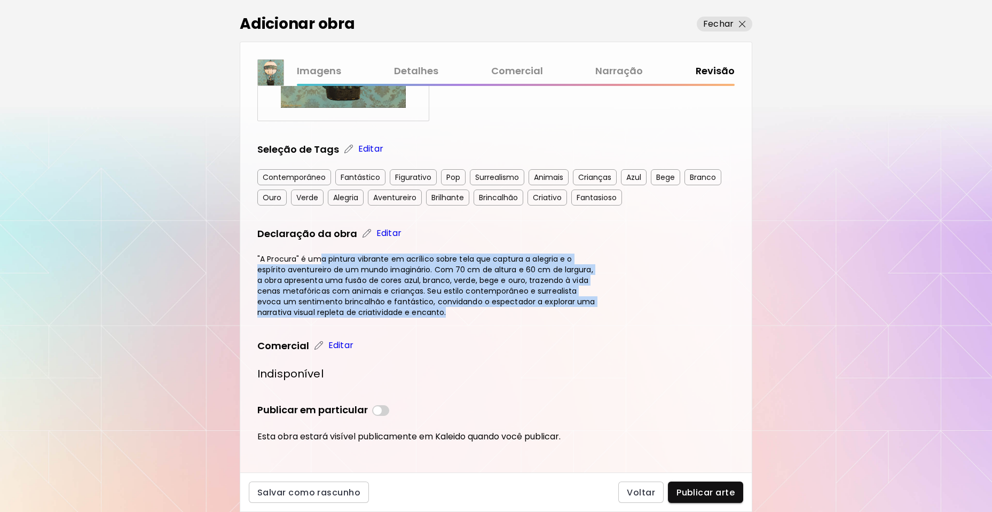
scroll to position [163, 0]
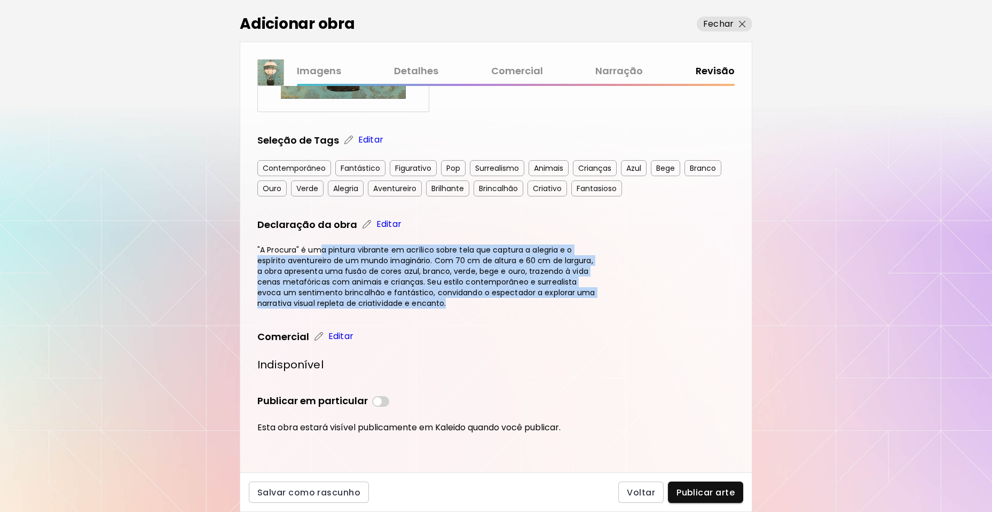
click at [392, 225] on p "Editar" at bounding box center [388, 224] width 25 height 13
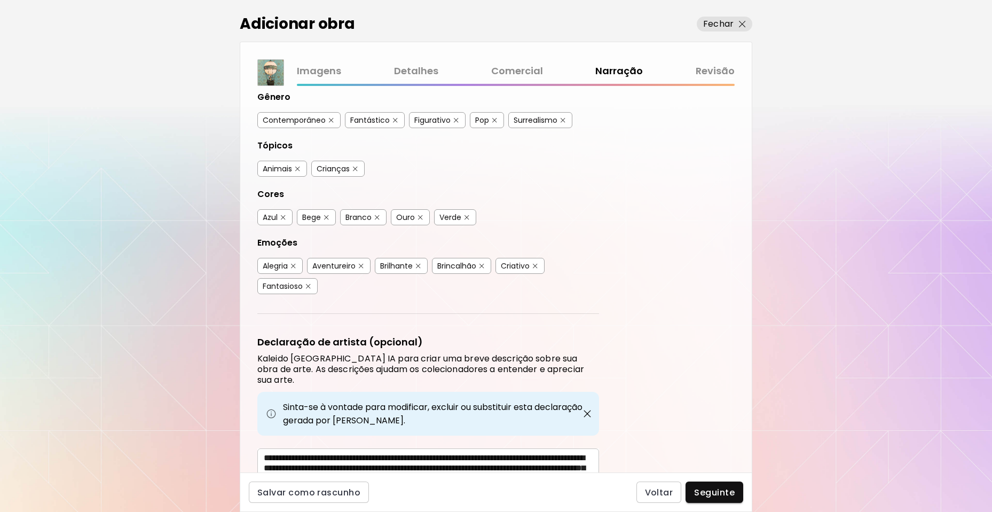
scroll to position [187, 0]
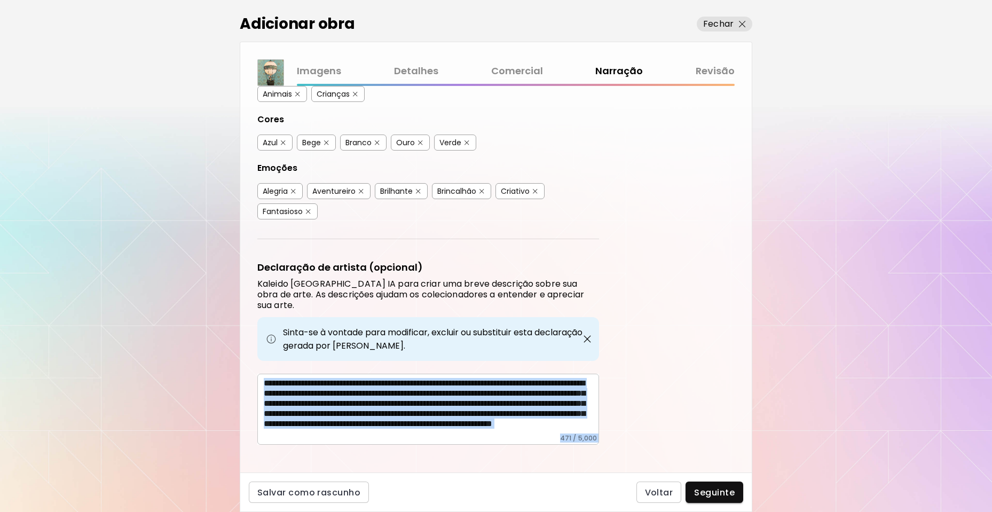
drag, startPoint x: 261, startPoint y: 371, endPoint x: 551, endPoint y: 512, distance: 322.2
click at [551, 512] on div "Adicionar obra Fechar Imagens Detalhes Comercial Narração Revisão Etiquetas de …" at bounding box center [496, 256] width 513 height 512
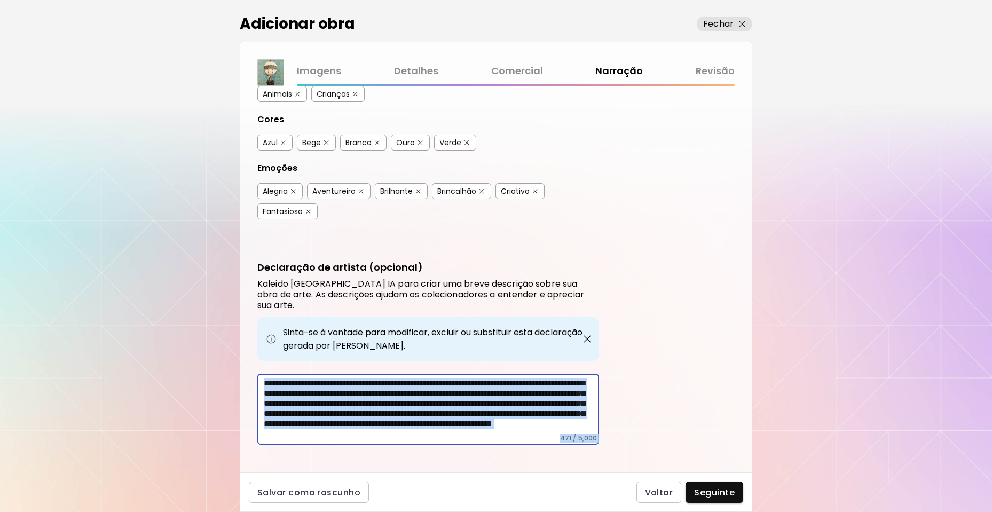
click at [517, 417] on textarea "**********" at bounding box center [431, 406] width 335 height 56
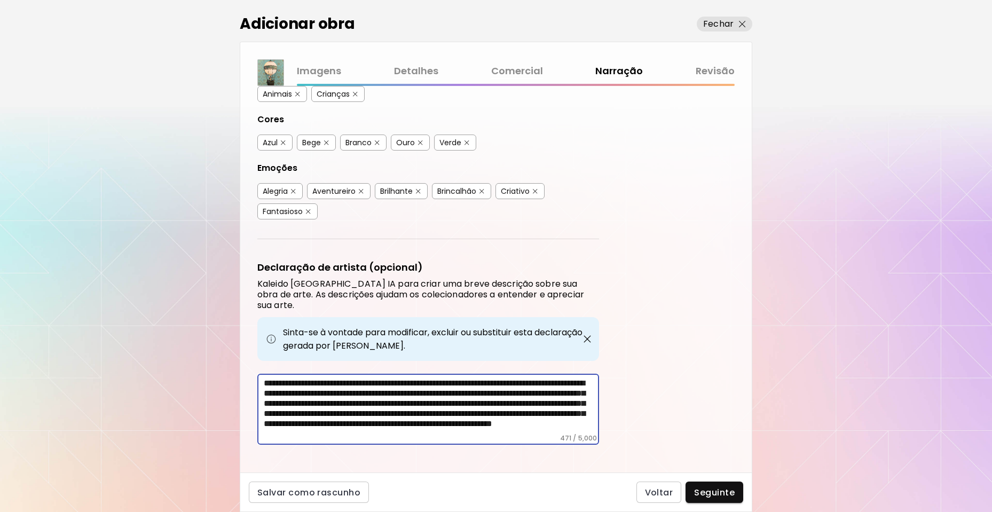
scroll to position [0, 0]
drag, startPoint x: 517, startPoint y: 418, endPoint x: 195, endPoint y: 327, distance: 334.5
click at [194, 330] on div "Adicionar obra Fechar Imagens Detalhes Comercial Narração Revisão Etiquetas de …" at bounding box center [496, 256] width 992 height 512
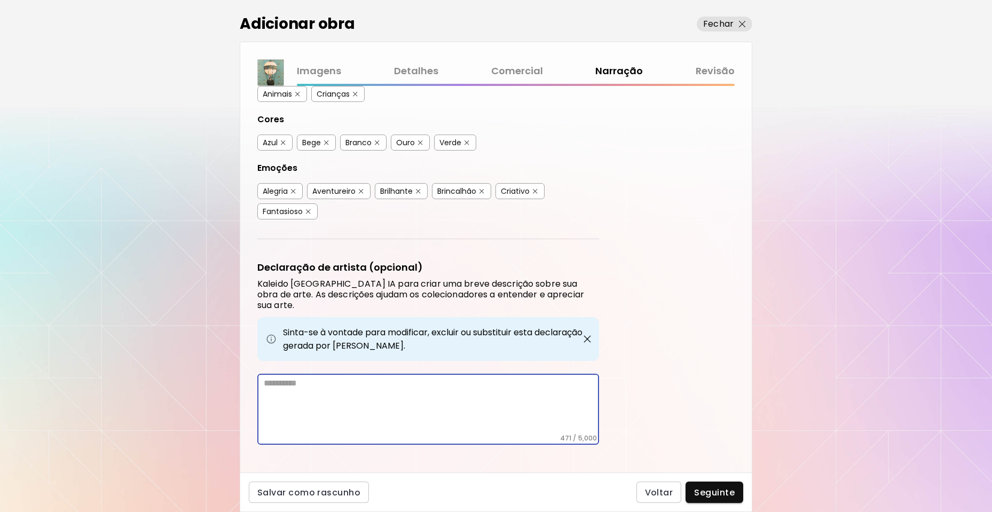
scroll to position [143, 0]
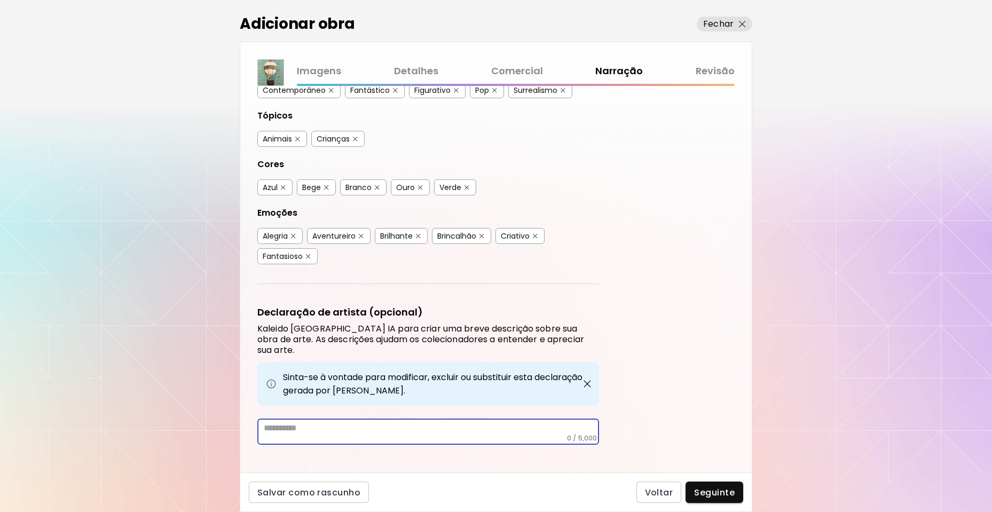
paste textarea "**********"
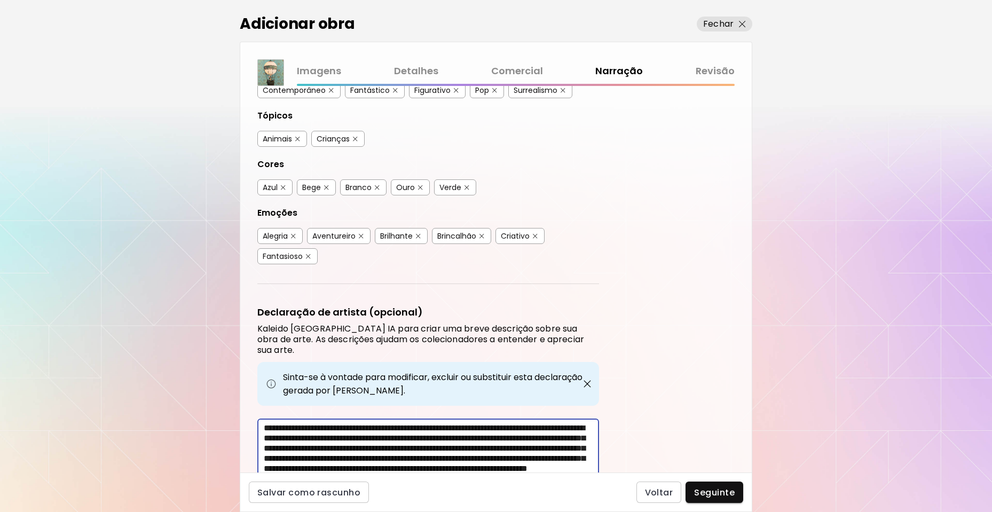
scroll to position [187, 0]
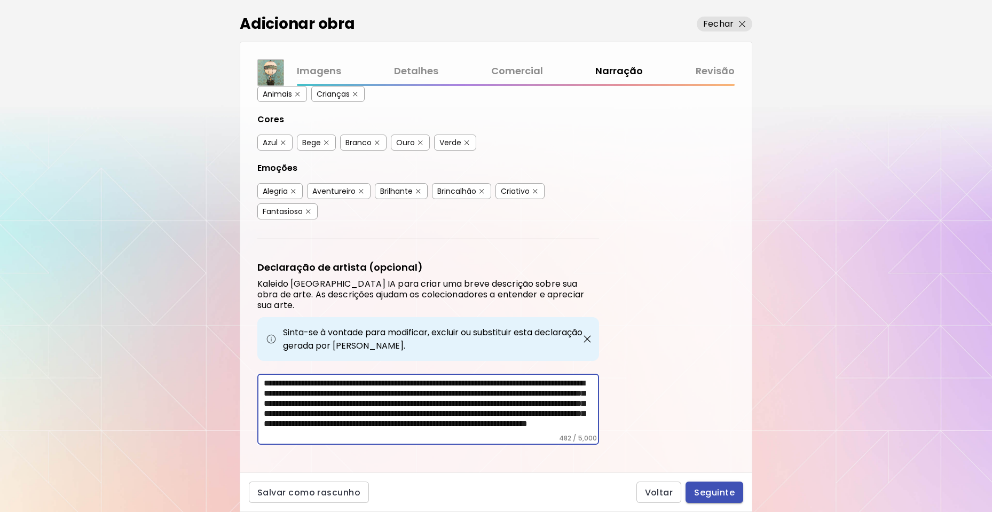
type textarea "**********"
click at [708, 490] on span "Seguinte" at bounding box center [714, 492] width 41 height 11
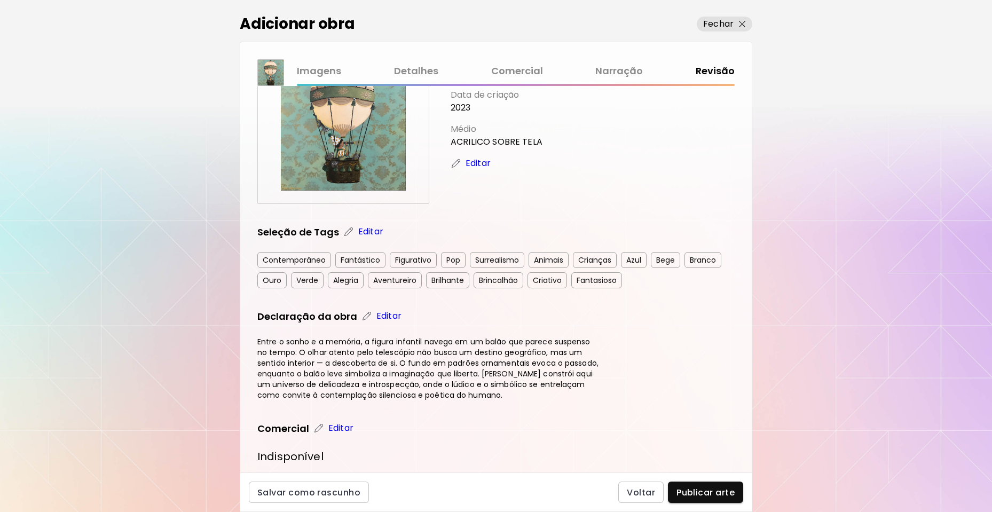
scroll to position [160, 0]
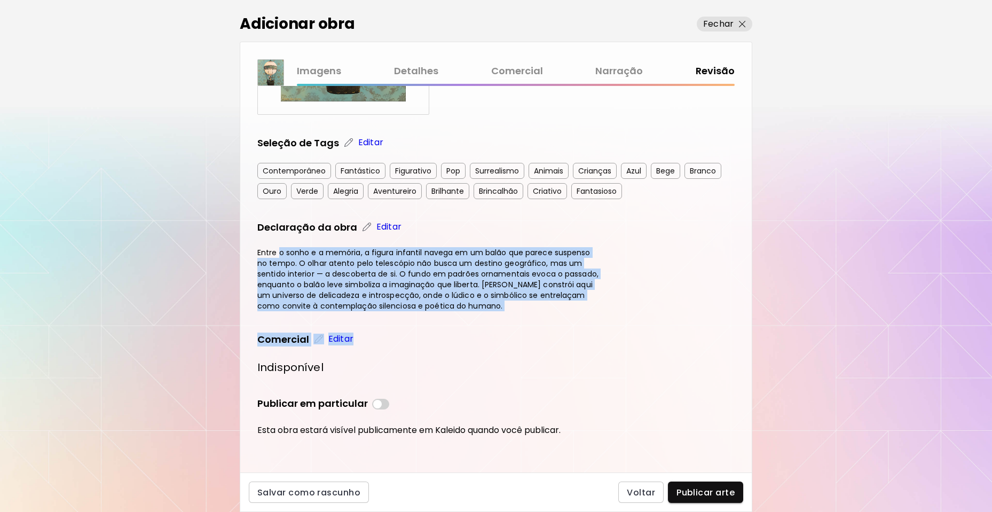
drag, startPoint x: 281, startPoint y: 251, endPoint x: 582, endPoint y: 311, distance: 307.2
click at [582, 311] on div "A Procura Dimensões: 60 x 70 cm Data de criação 2023 Médio ACRILICO SOBRE TELA …" at bounding box center [495, 190] width 477 height 494
click at [617, 343] on div "Editar" at bounding box center [523, 340] width 421 height 14
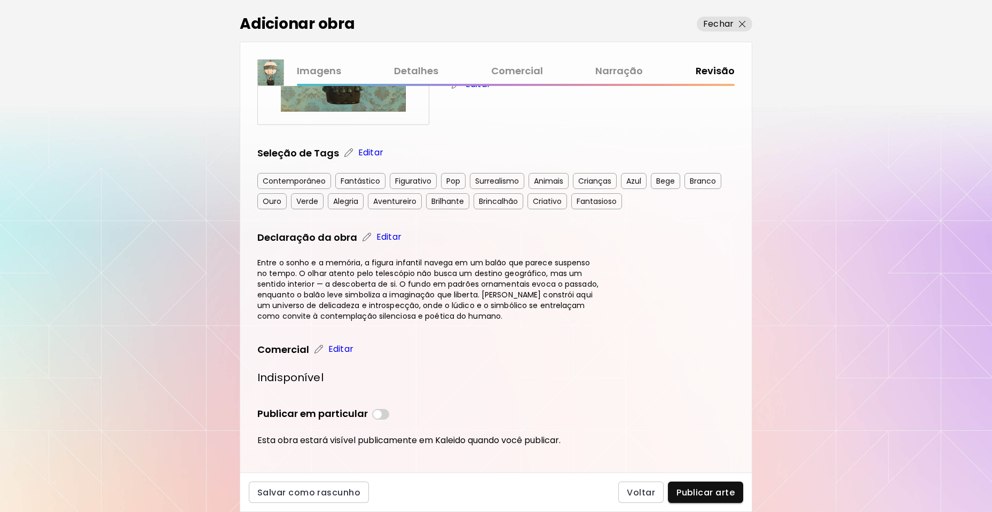
scroll to position [163, 0]
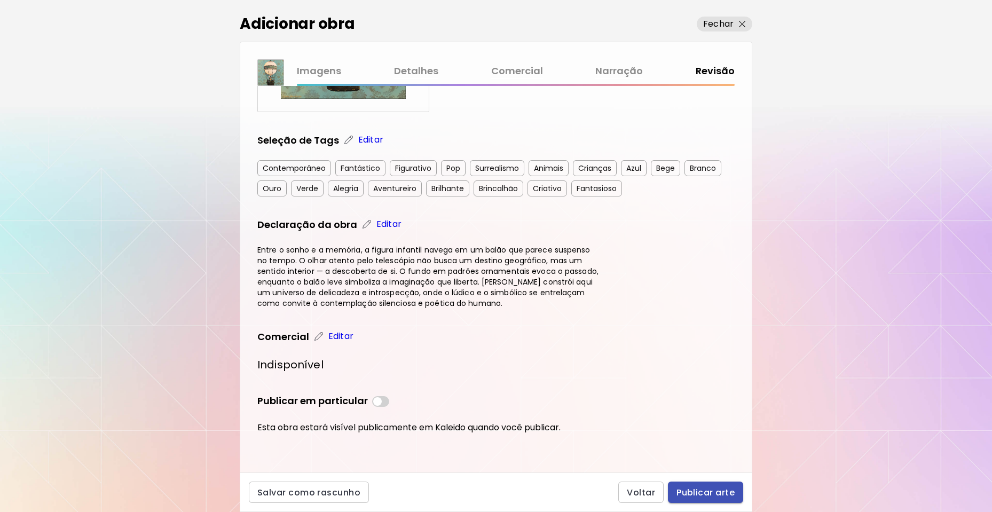
click at [722, 494] on span "Publicar arte" at bounding box center [706, 492] width 58 height 11
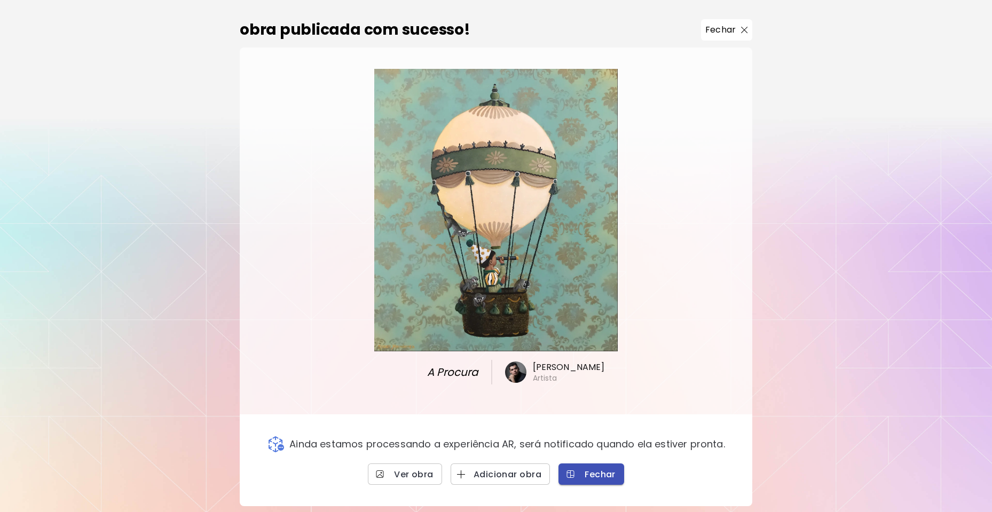
click at [592, 469] on span "Fechar" at bounding box center [591, 474] width 49 height 11
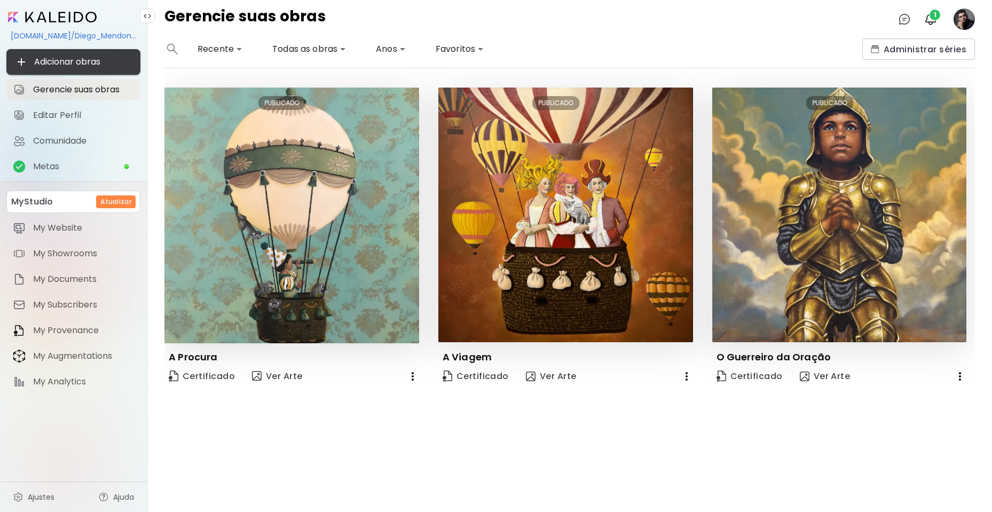
click at [57, 66] on span "Adicionar obras" at bounding box center [73, 62] width 117 height 13
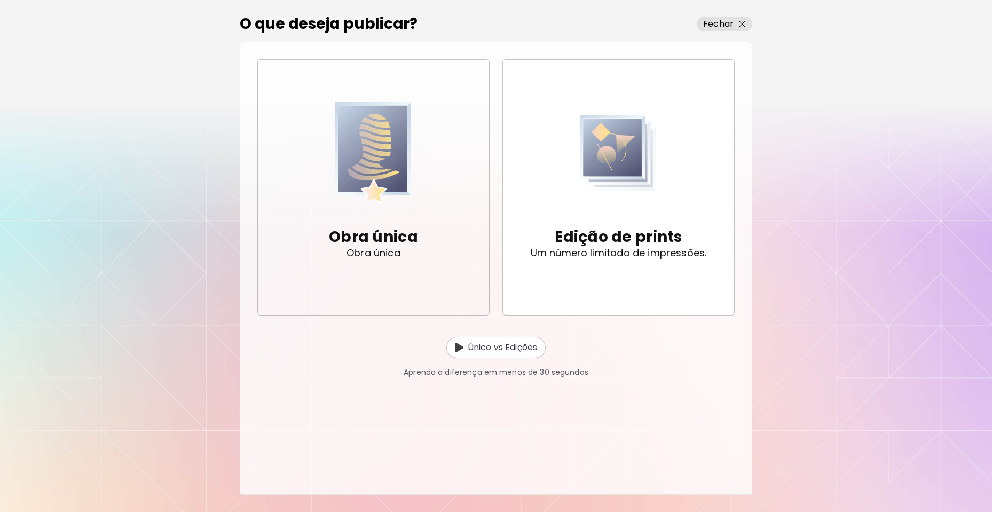
click at [370, 200] on img "button" at bounding box center [373, 153] width 77 height 110
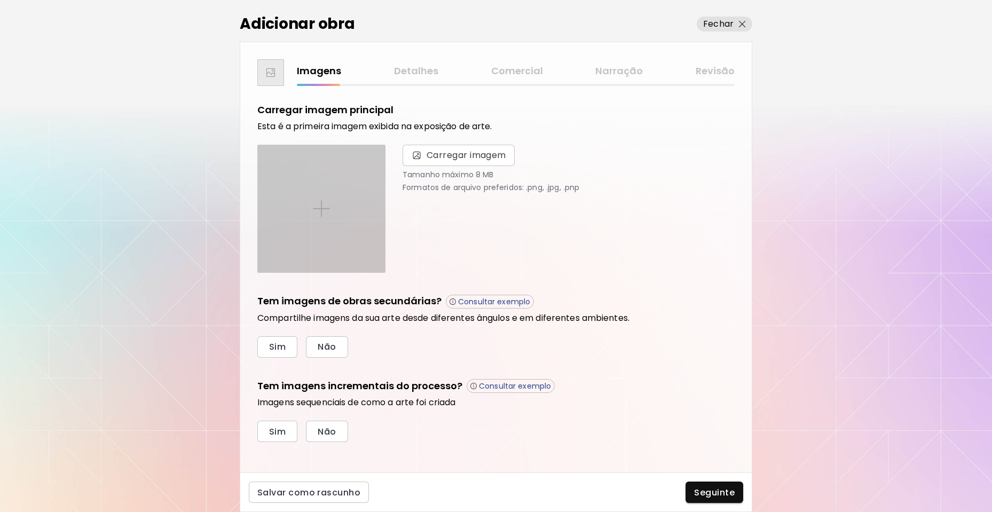
click at [341, 198] on div at bounding box center [321, 208] width 127 height 127
click at [0, 0] on input "file" at bounding box center [0, 0] width 0 height 0
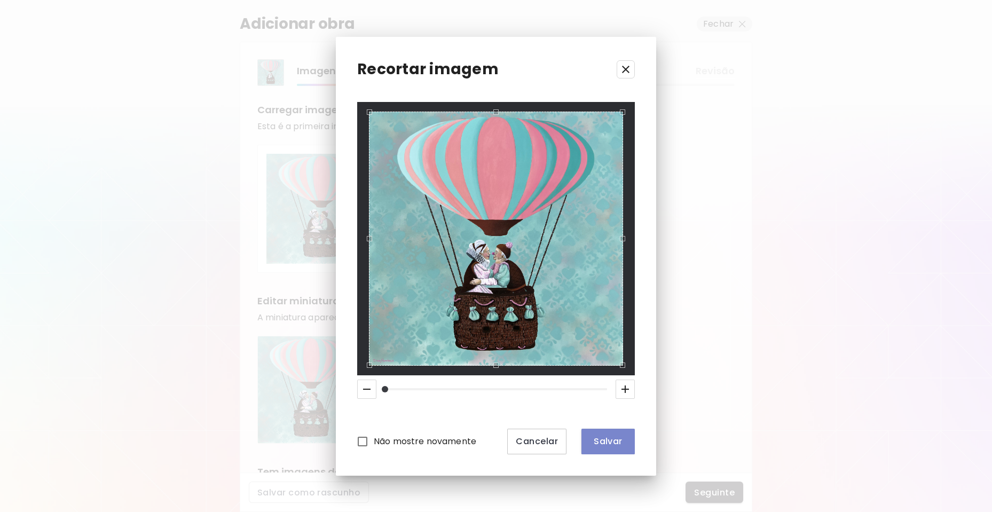
click at [601, 443] on span "Salvar" at bounding box center [608, 441] width 36 height 11
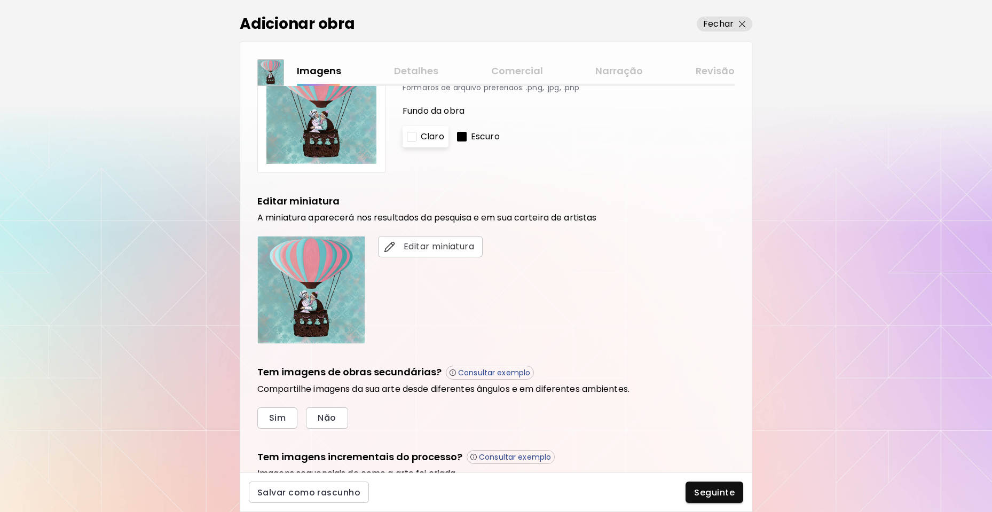
scroll to position [179, 0]
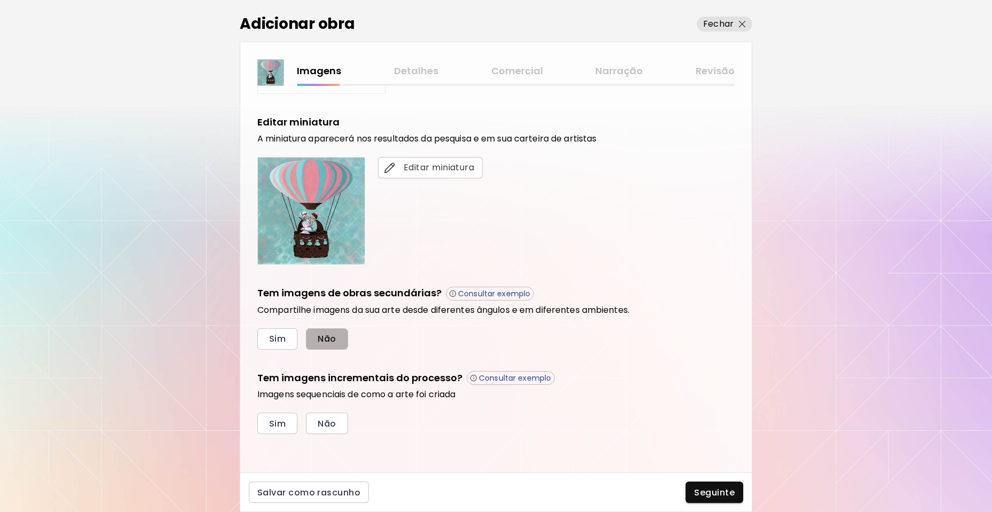
click at [331, 338] on span "Não" at bounding box center [327, 338] width 18 height 11
click at [327, 430] on button "Não" at bounding box center [327, 423] width 42 height 21
click at [711, 495] on span "Seguinte" at bounding box center [714, 492] width 41 height 11
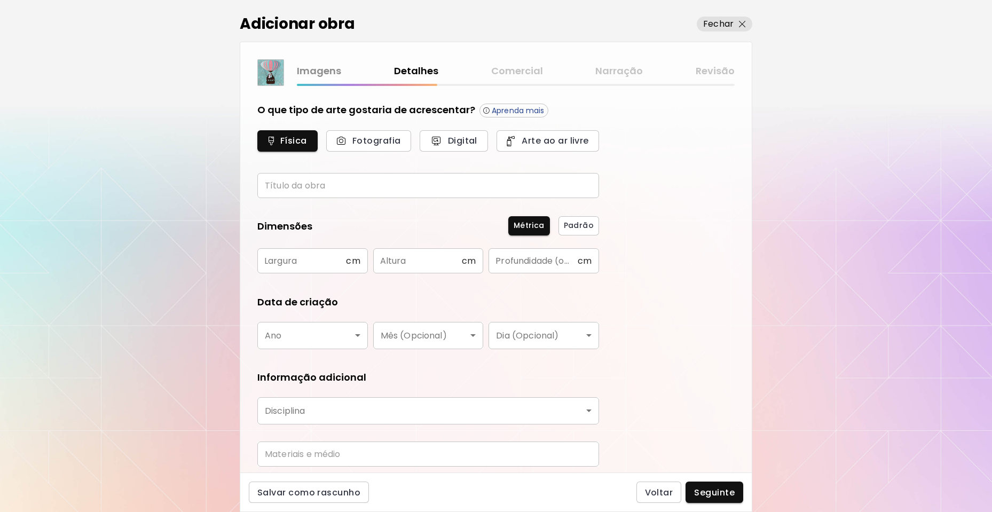
click at [314, 186] on input "text" at bounding box center [428, 185] width 342 height 25
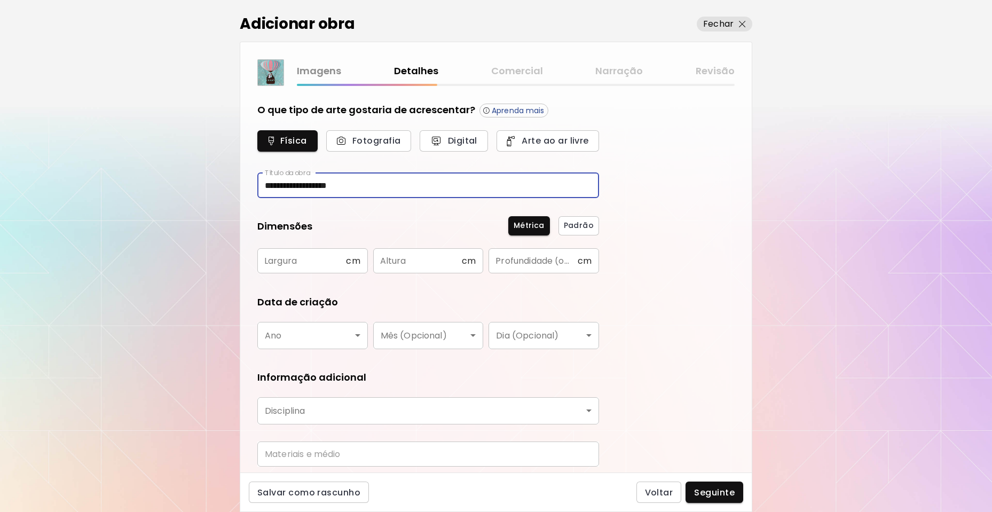
type input "**********"
click at [327, 262] on input "text" at bounding box center [301, 260] width 89 height 25
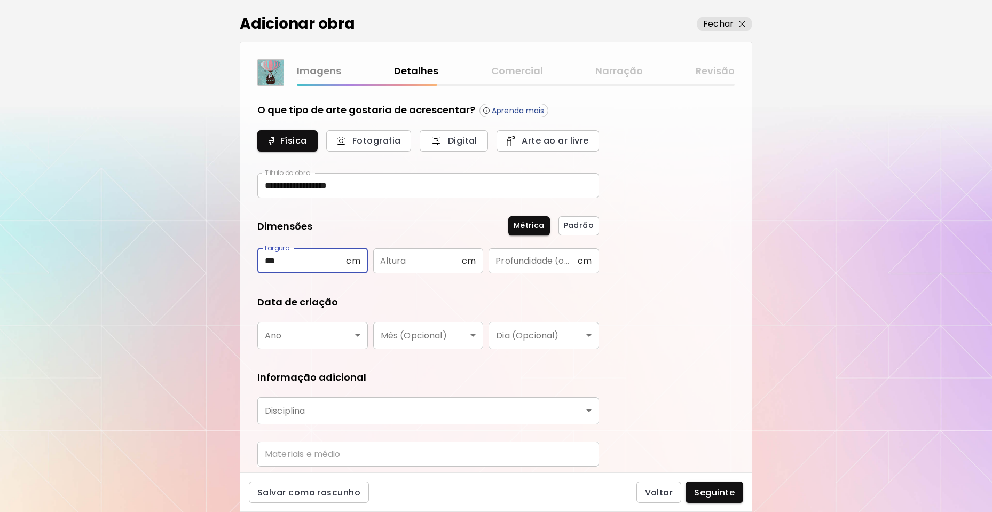
type input "***"
click at [297, 333] on body "**********" at bounding box center [496, 256] width 992 height 512
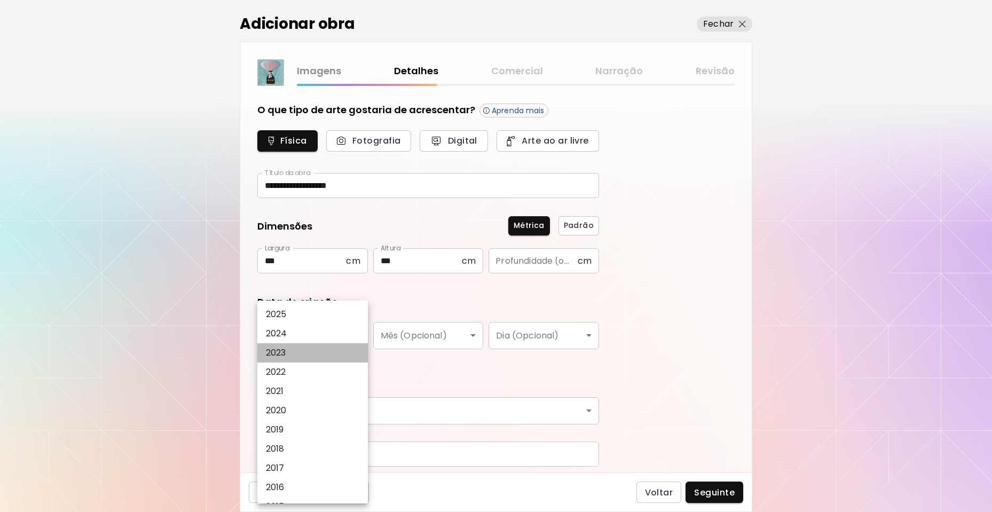
click at [294, 356] on li "2023" at bounding box center [315, 352] width 116 height 19
type input "****"
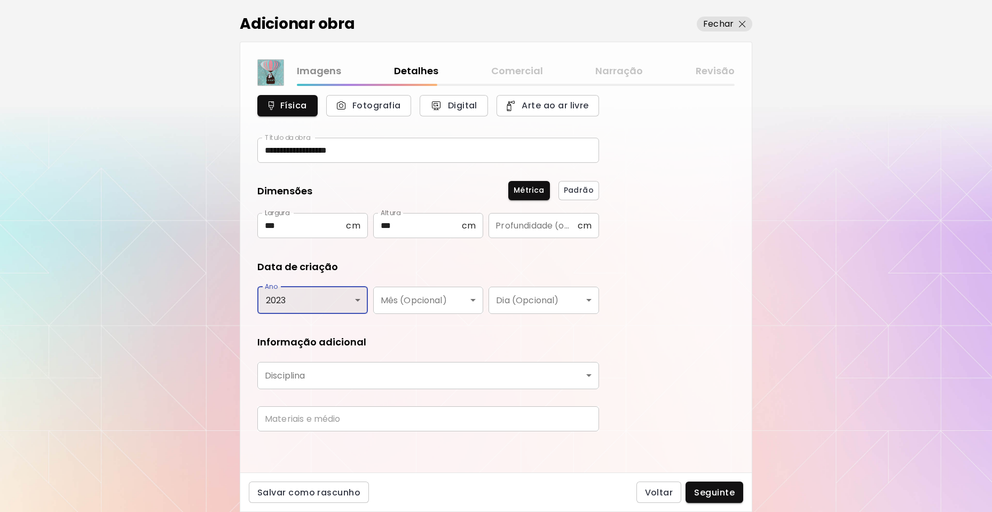
scroll to position [37, 0]
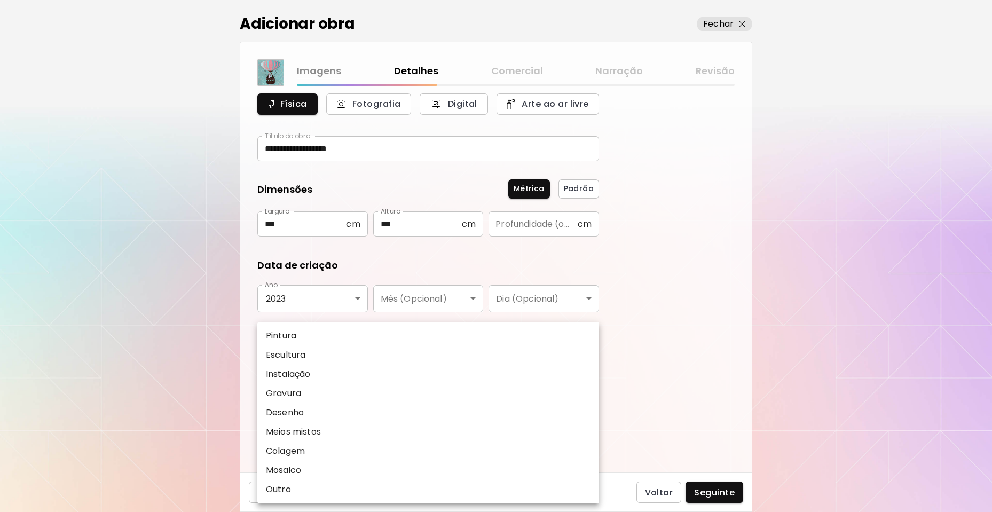
click at [309, 379] on body "**********" at bounding box center [496, 256] width 992 height 512
click at [303, 333] on li "Pintura" at bounding box center [428, 335] width 342 height 19
type input "********"
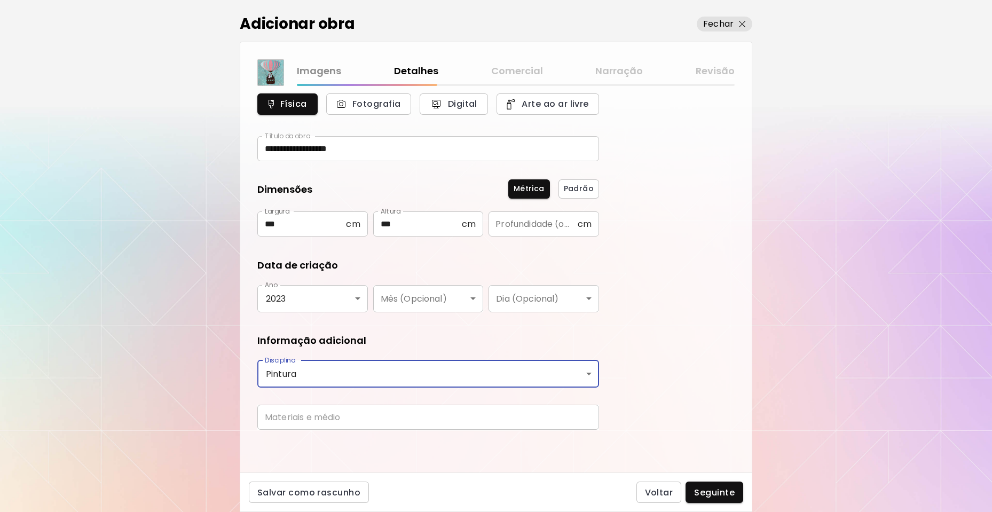
click at [312, 415] on input "text" at bounding box center [428, 417] width 342 height 25
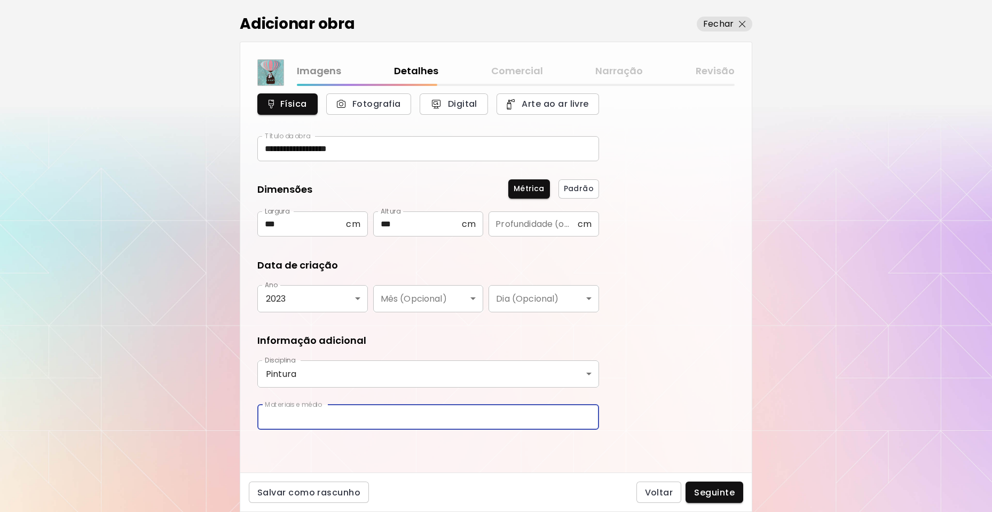
type input "**********"
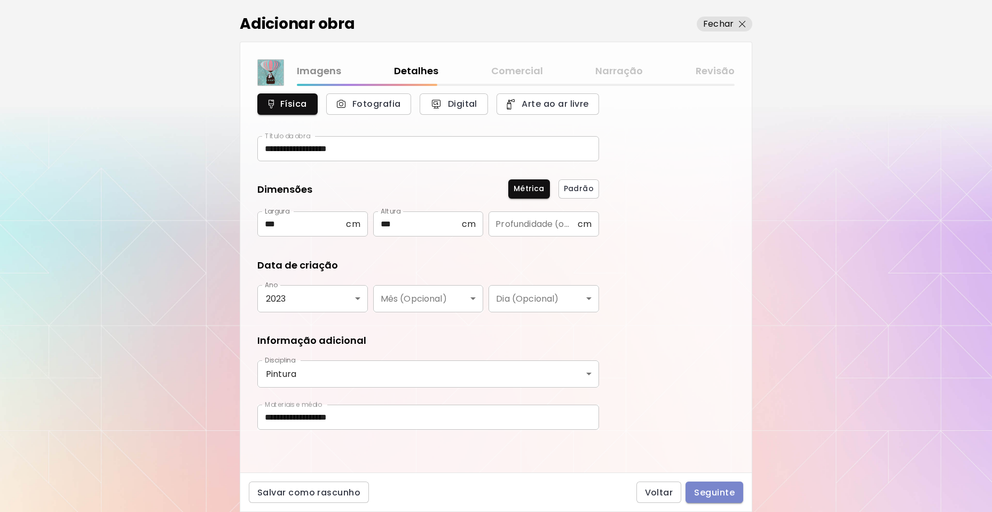
click at [700, 489] on span "Seguinte" at bounding box center [714, 492] width 41 height 11
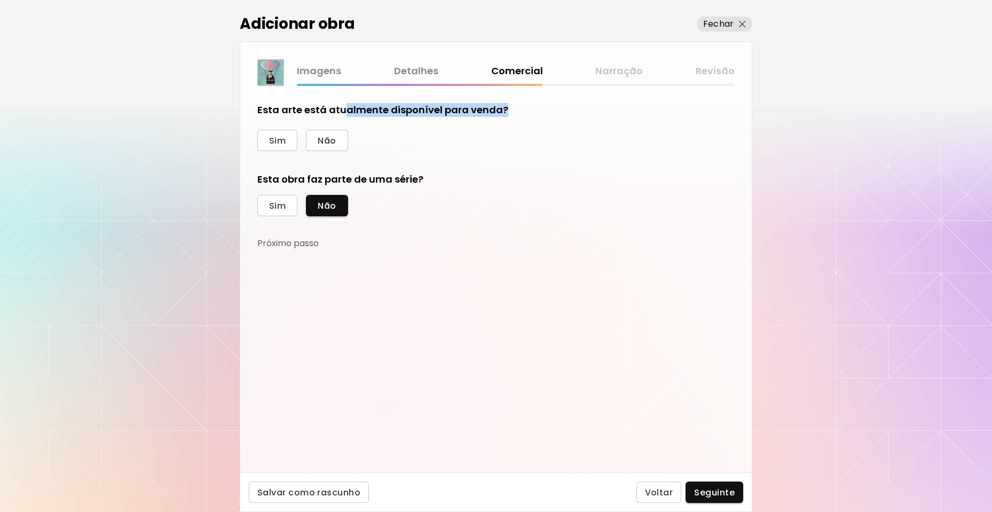
drag, startPoint x: 343, startPoint y: 107, endPoint x: 515, endPoint y: 107, distance: 171.9
click at [515, 107] on div "Esta arte está atualmente disponível para venda?" at bounding box center [428, 110] width 342 height 14
click at [322, 140] on span "Não" at bounding box center [327, 140] width 18 height 11
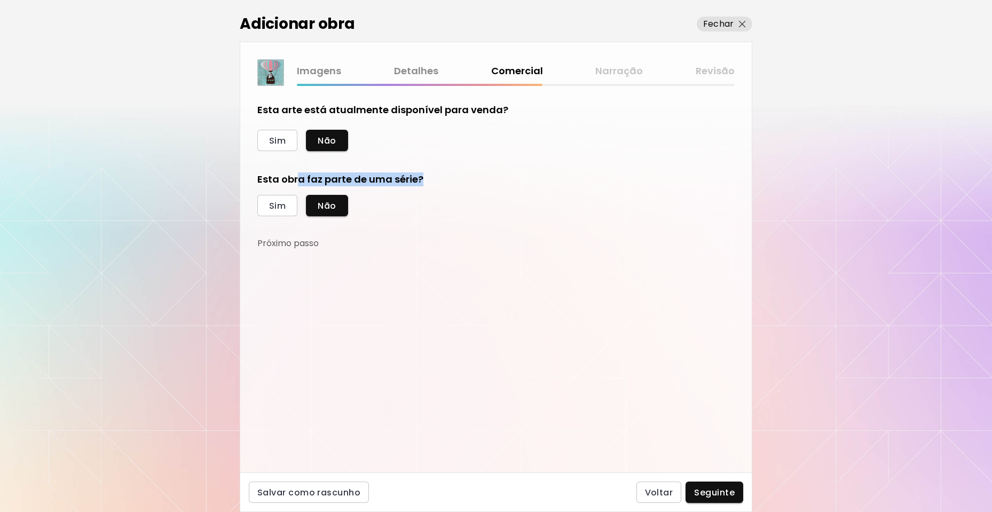
drag, startPoint x: 359, startPoint y: 177, endPoint x: 423, endPoint y: 174, distance: 64.2
click at [423, 174] on h5 "Esta obra faz parte de uma série?" at bounding box center [428, 179] width 342 height 14
click at [271, 210] on span "Sim" at bounding box center [277, 205] width 17 height 11
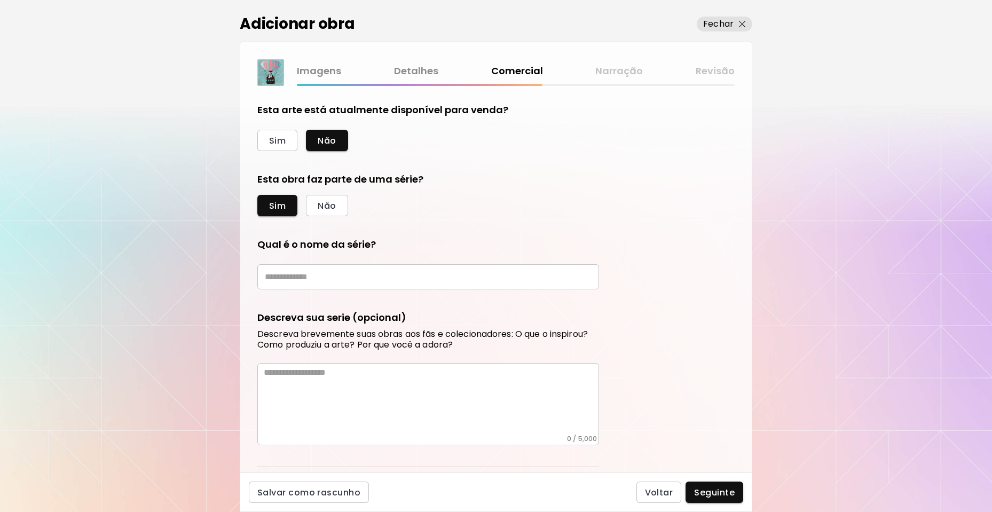
click at [296, 282] on input "text" at bounding box center [428, 276] width 342 height 25
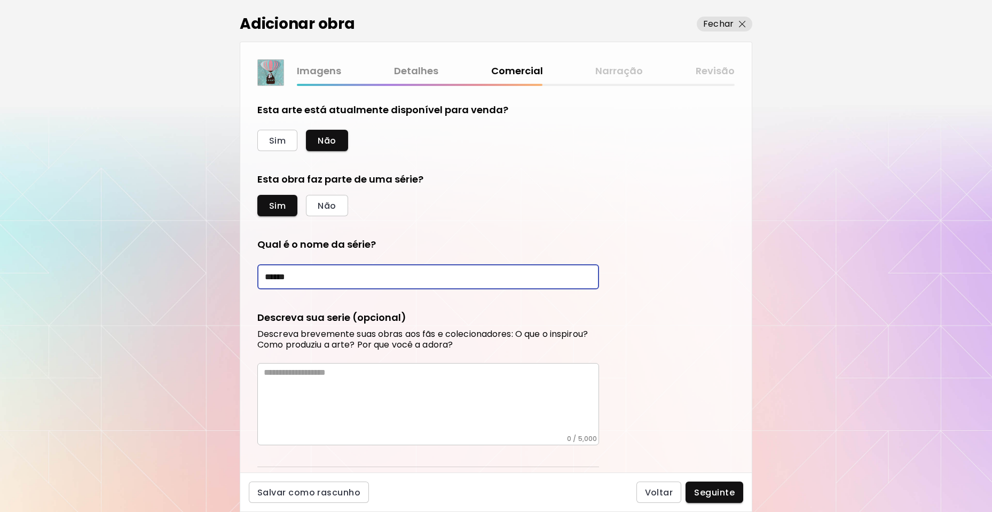
type input "******"
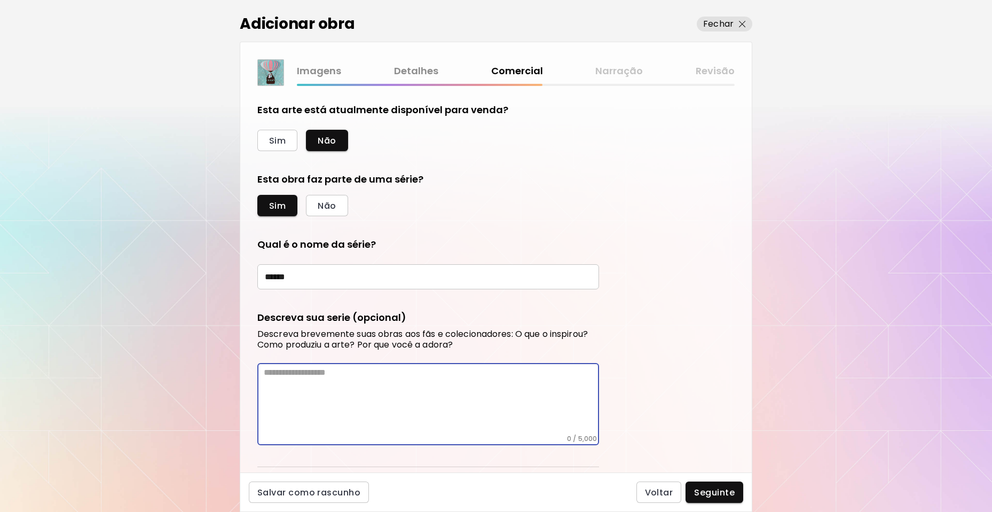
click at [451, 376] on textarea at bounding box center [431, 400] width 335 height 67
click at [278, 389] on textarea at bounding box center [431, 400] width 335 height 67
paste textarea "**********"
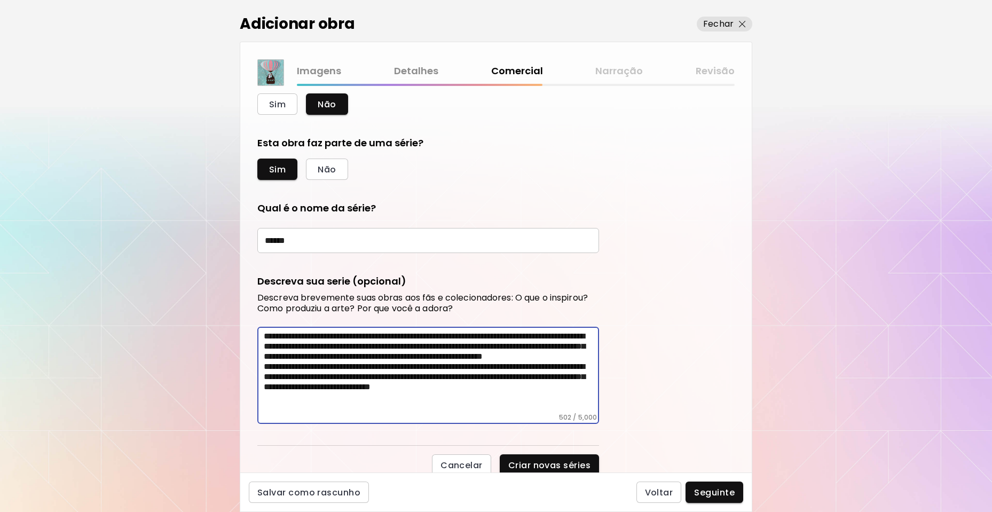
scroll to position [40, 0]
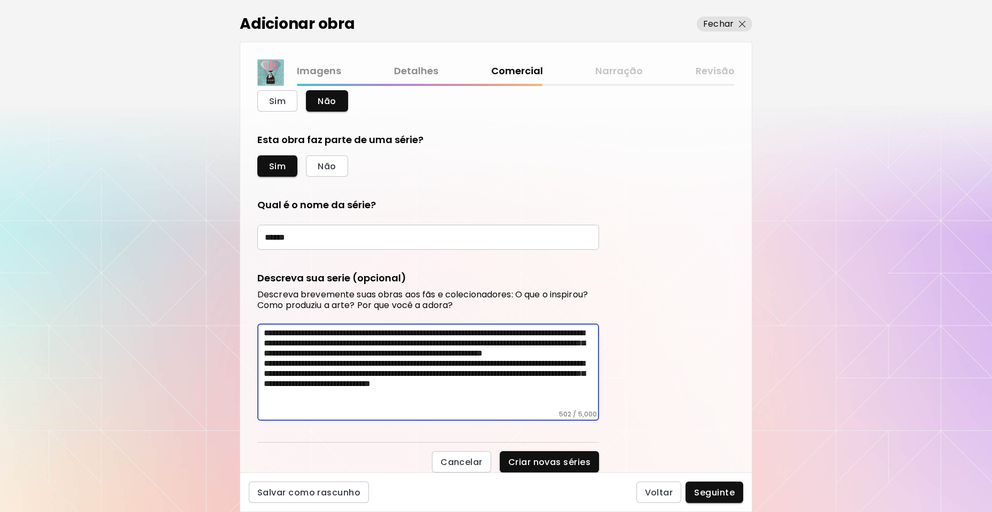
type textarea "**********"
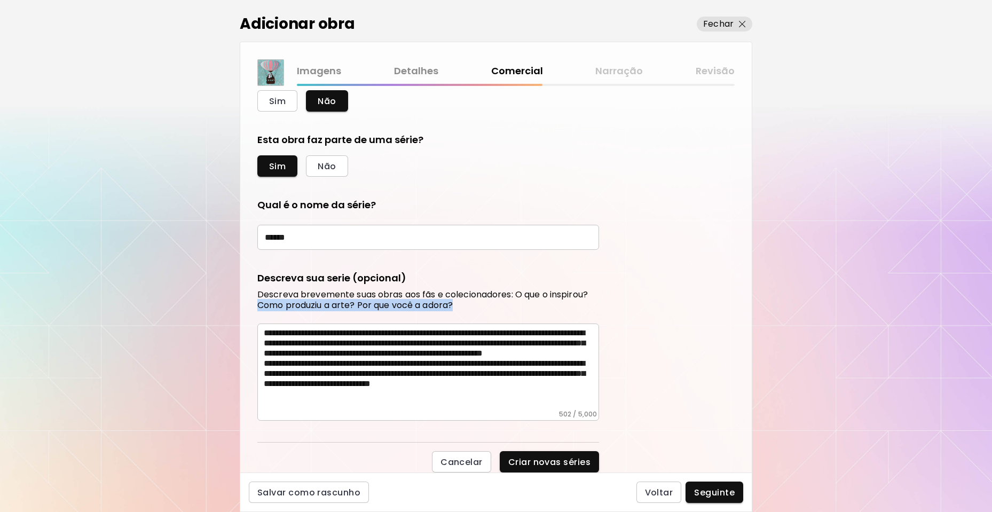
drag, startPoint x: 404, startPoint y: 411, endPoint x: 222, endPoint y: 305, distance: 211.0
click at [222, 305] on div "**********" at bounding box center [496, 256] width 992 height 512
click at [416, 406] on textarea "**********" at bounding box center [431, 369] width 335 height 82
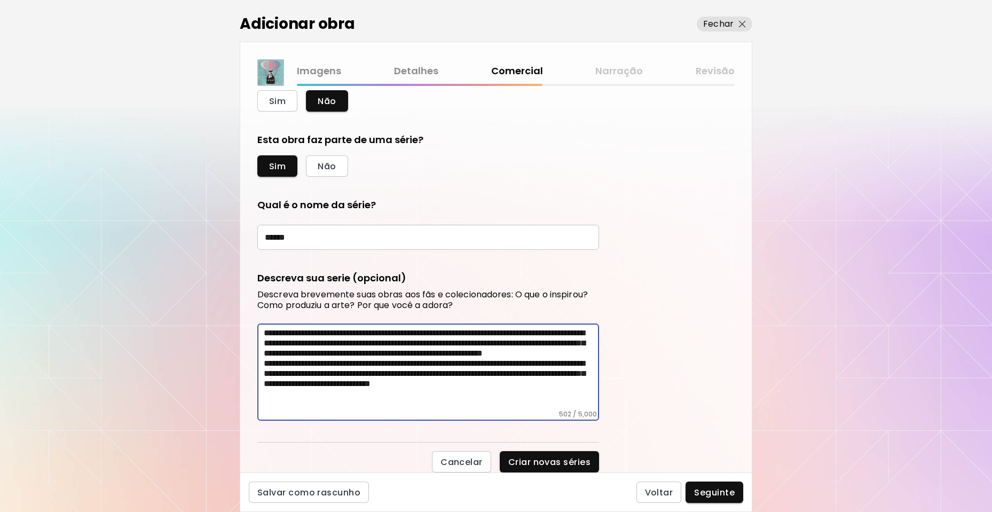
click at [416, 406] on textarea "**********" at bounding box center [431, 369] width 335 height 82
drag, startPoint x: 416, startPoint y: 406, endPoint x: 239, endPoint y: 329, distance: 192.8
click at [239, 329] on div "**********" at bounding box center [496, 256] width 992 height 512
click at [697, 490] on span "Seguinte" at bounding box center [714, 492] width 41 height 11
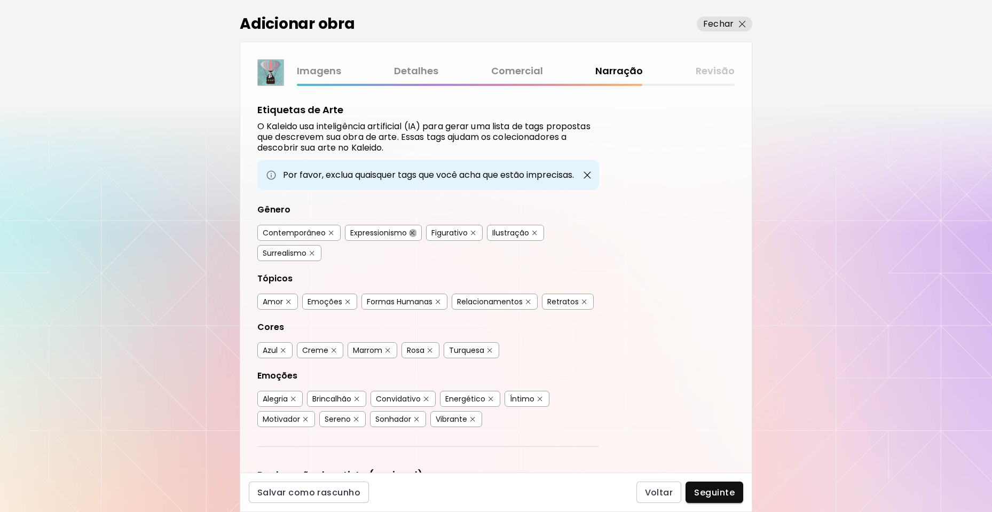
click at [416, 233] on button "button" at bounding box center [413, 233] width 8 height 8
click at [310, 251] on img "button" at bounding box center [312, 253] width 5 height 5
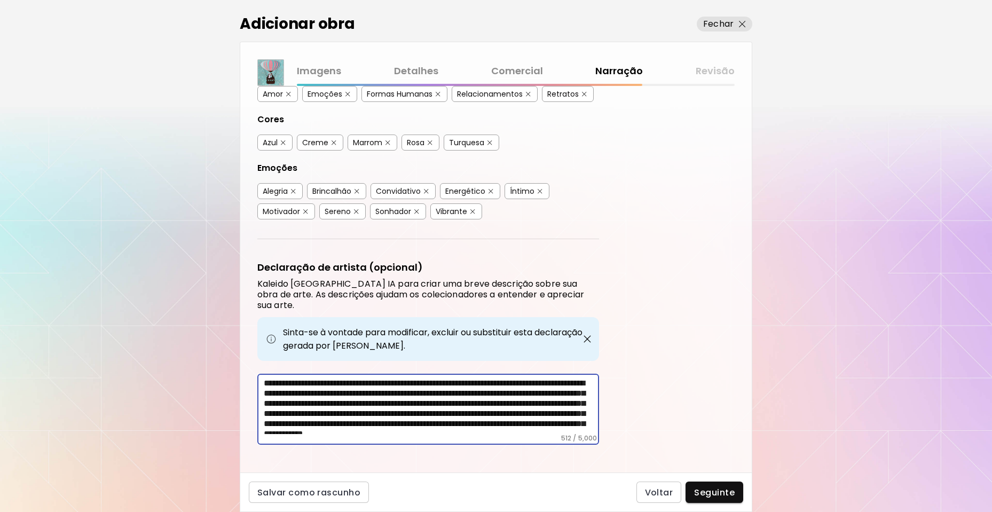
drag, startPoint x: 473, startPoint y: 466, endPoint x: 149, endPoint y: 297, distance: 365.0
click at [149, 297] on div "Adicionar obra Fechar Imagens Detalhes Comercial Narração Revisão Etiquetas de …" at bounding box center [496, 256] width 992 height 512
paste textarea
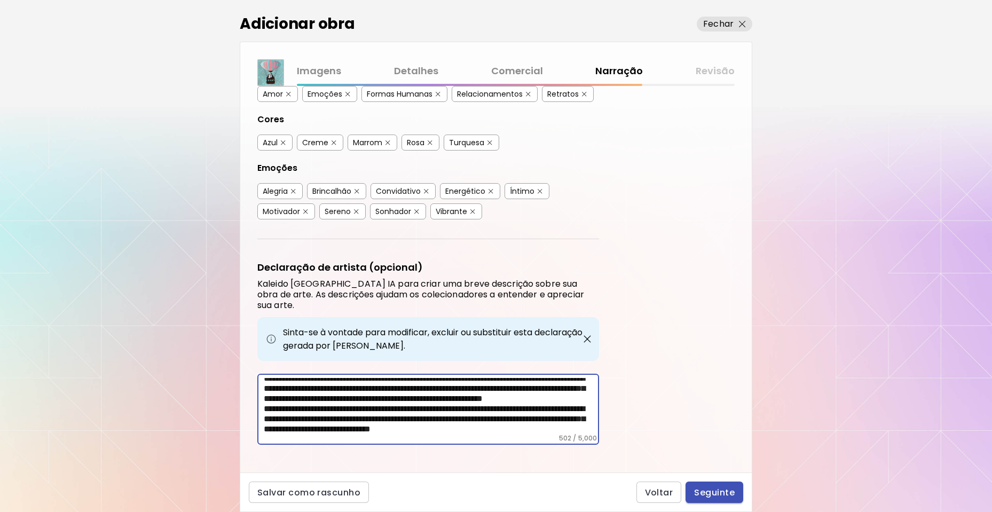
type textarea "**********"
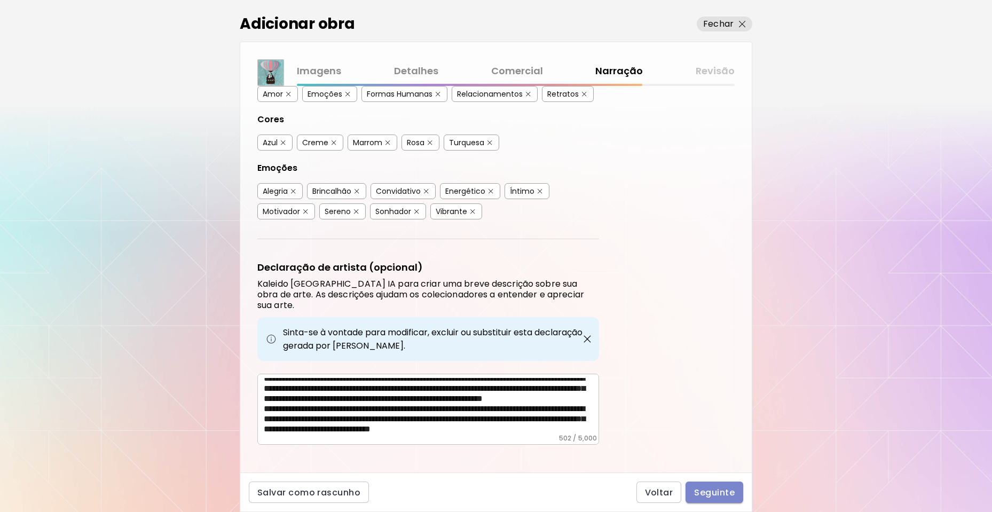
click at [706, 485] on button "Seguinte" at bounding box center [715, 492] width 58 height 21
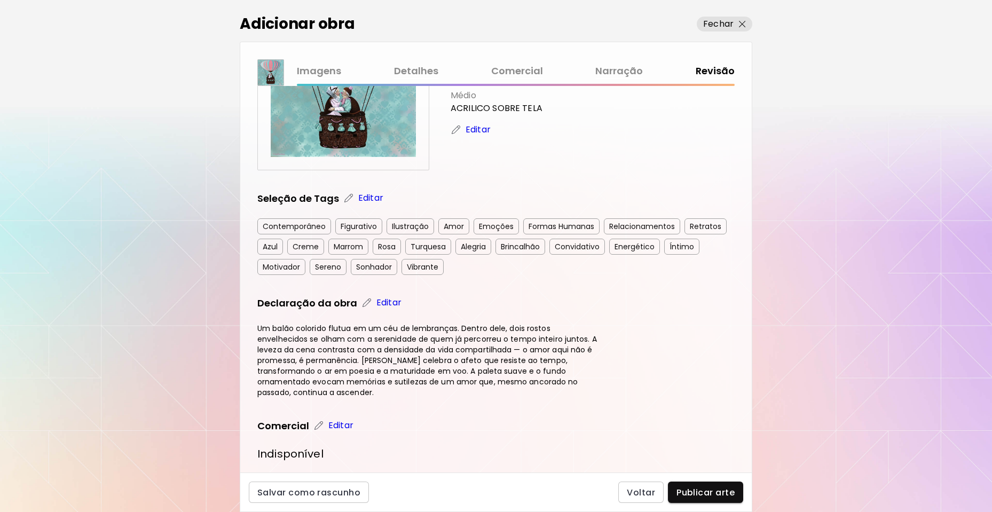
scroll to position [107, 0]
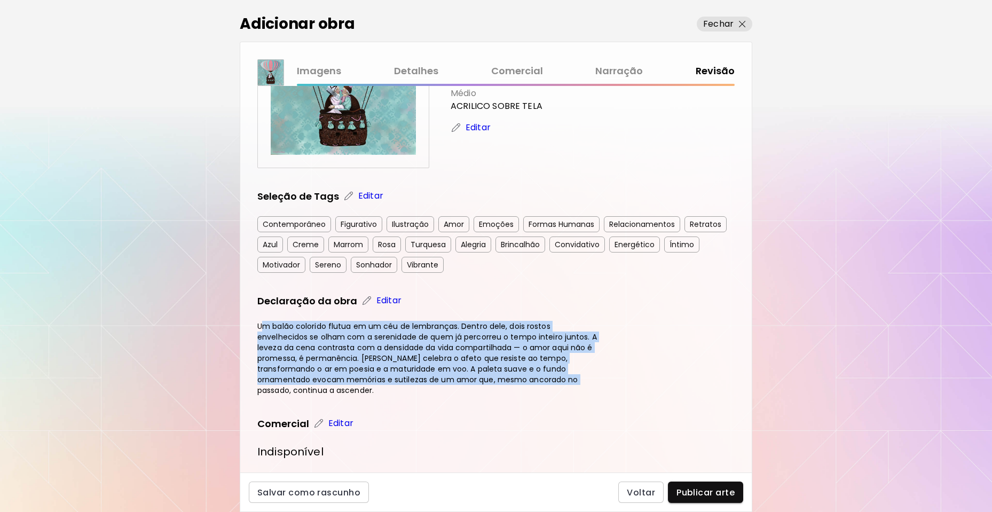
drag, startPoint x: 260, startPoint y: 327, endPoint x: 593, endPoint y: 383, distance: 338.0
click at [593, 383] on h4 "Um balão colorido flutua em um céu de lembranças. Dentro dele, dois rostos enve…" at bounding box center [428, 358] width 342 height 75
click at [627, 376] on div "Casados para sempre Dimensões: 100 x 100 cm Data de criação 2023 Médio ACRILICO…" at bounding box center [495, 258] width 477 height 525
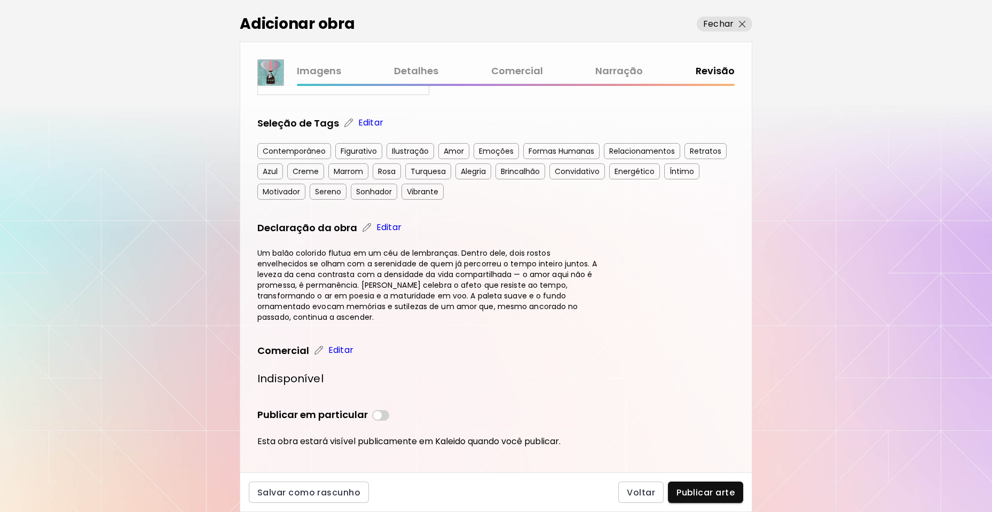
scroll to position [194, 0]
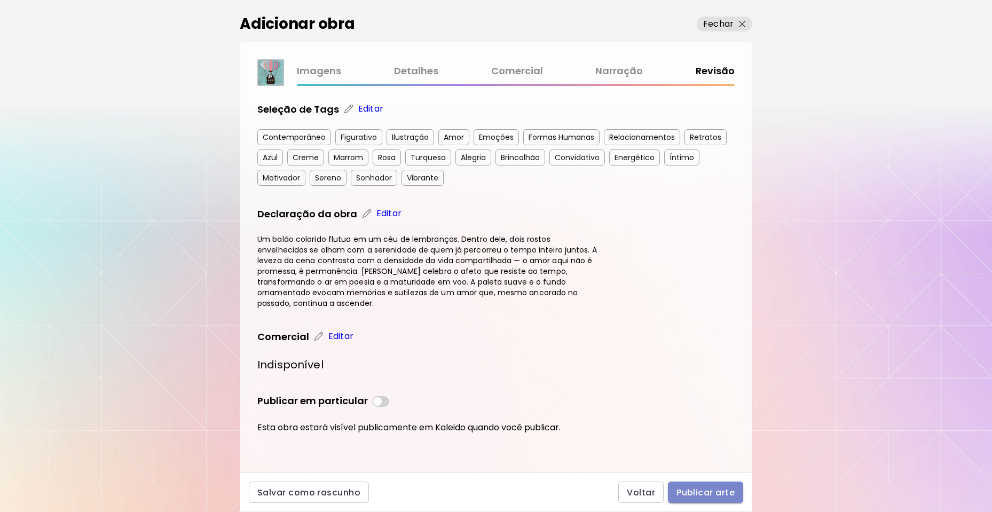
click at [703, 489] on span "Publicar arte" at bounding box center [706, 492] width 58 height 11
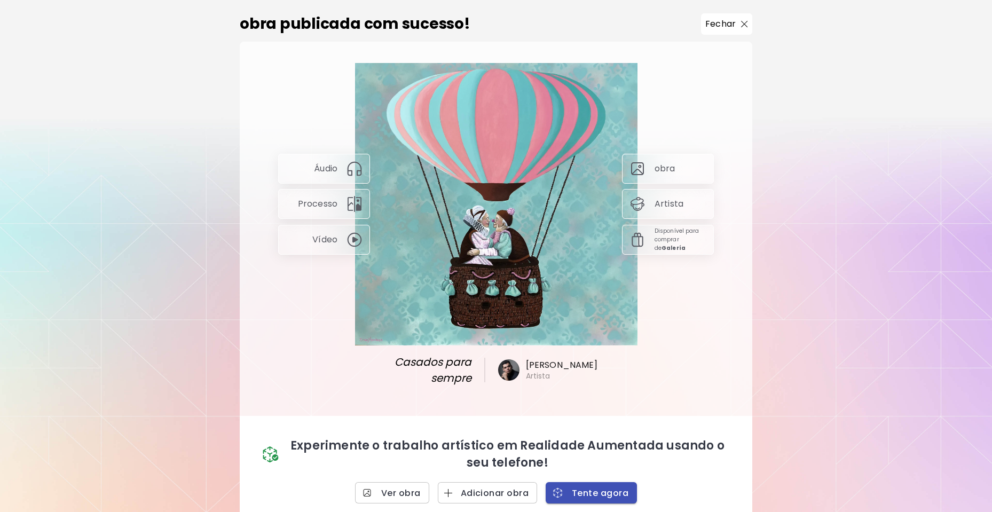
click at [608, 488] on span "Tente agora" at bounding box center [591, 493] width 74 height 11
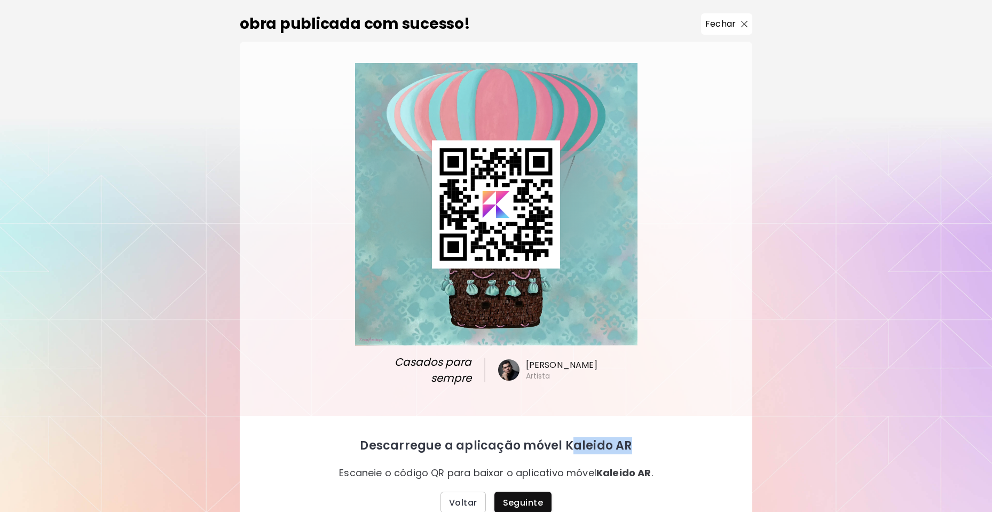
drag, startPoint x: 571, startPoint y: 348, endPoint x: 640, endPoint y: 351, distance: 69.5
click at [640, 437] on p "Descarregue a aplicação móvel Kaleido AR" at bounding box center [496, 445] width 470 height 17
click at [532, 497] on span "Seguinte" at bounding box center [523, 502] width 41 height 11
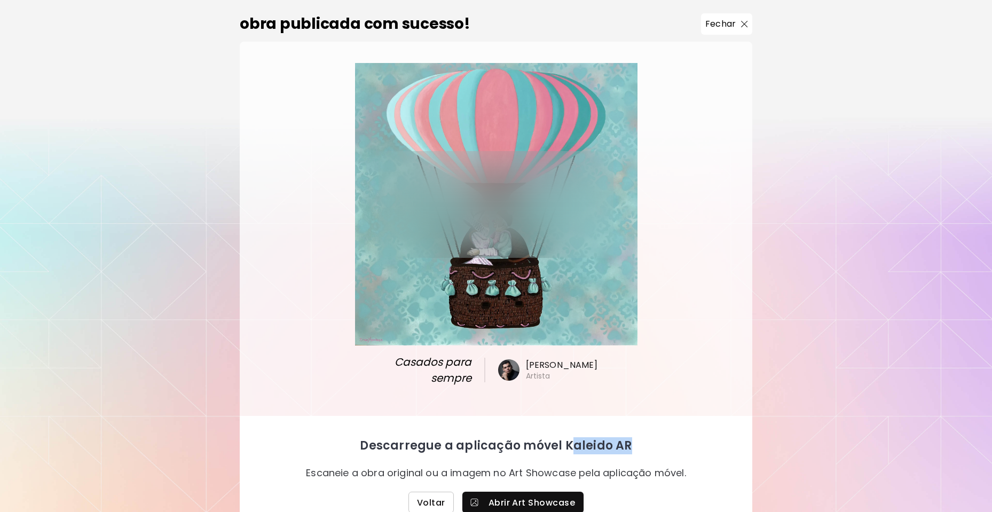
click at [441, 497] on span "Voltar" at bounding box center [431, 502] width 28 height 11
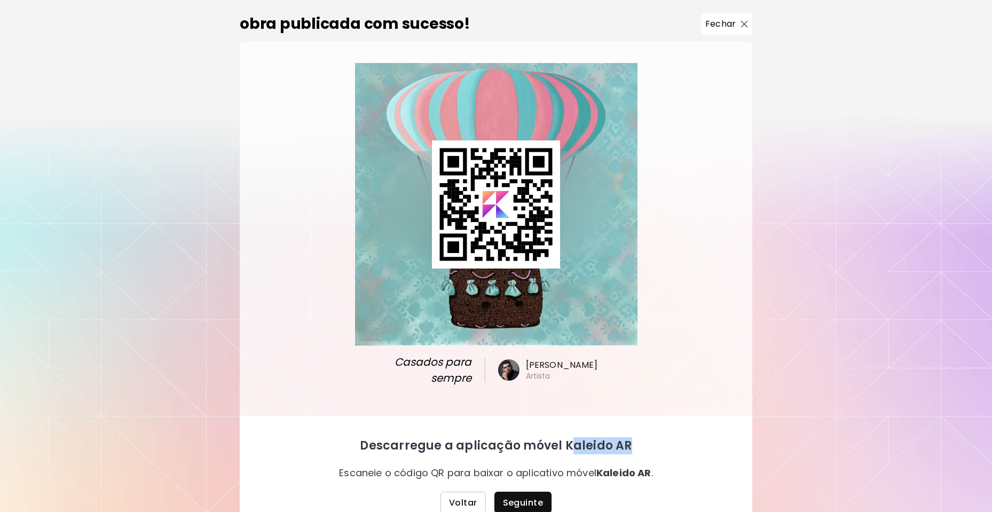
click at [459, 497] on span "Voltar" at bounding box center [463, 502] width 28 height 11
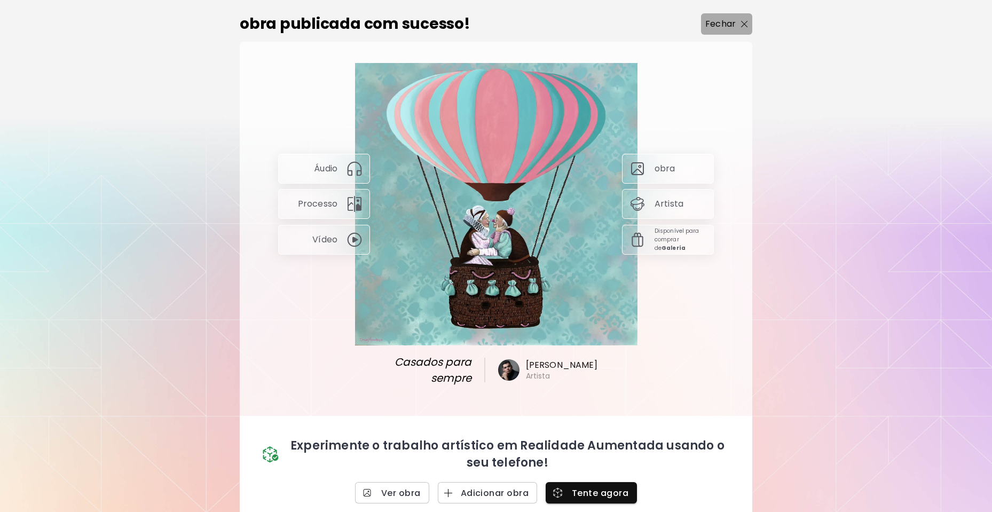
click at [727, 30] on p "Fechar" at bounding box center [720, 24] width 30 height 13
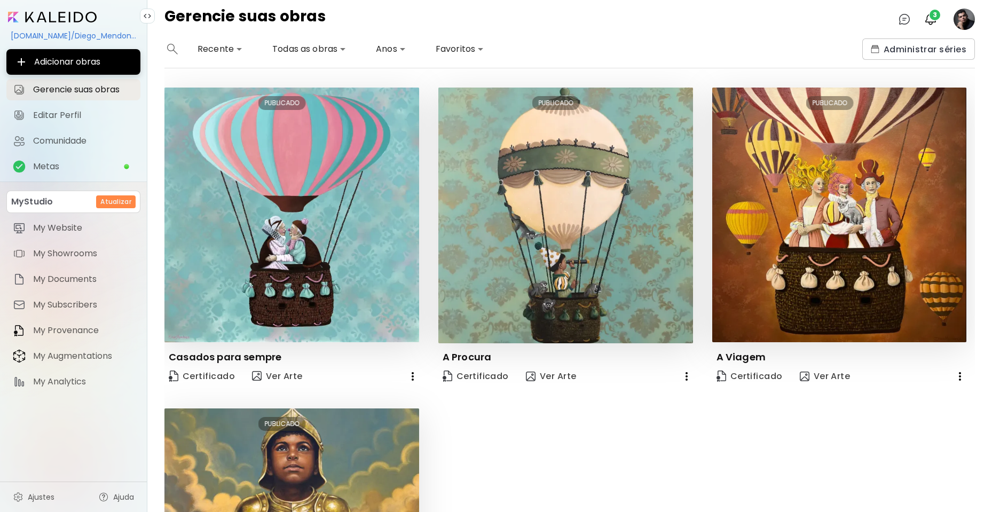
click at [148, 17] on img at bounding box center [147, 16] width 9 height 9
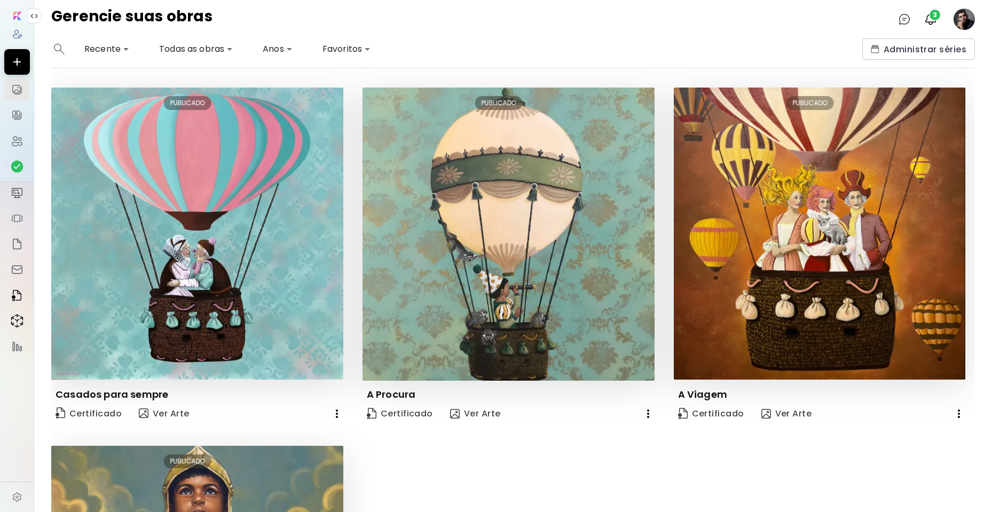
click at [33, 17] on img at bounding box center [34, 16] width 9 height 9
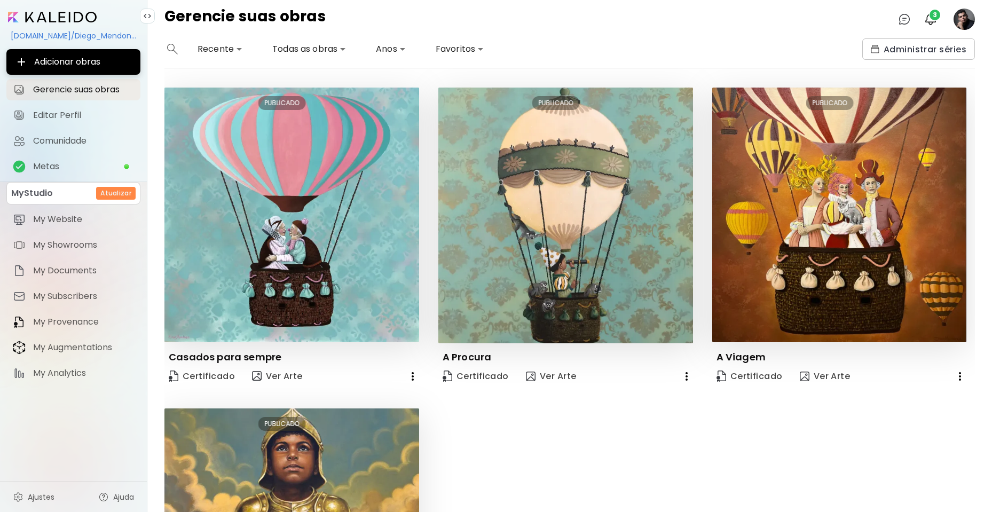
click at [146, 18] on img at bounding box center [147, 16] width 9 height 9
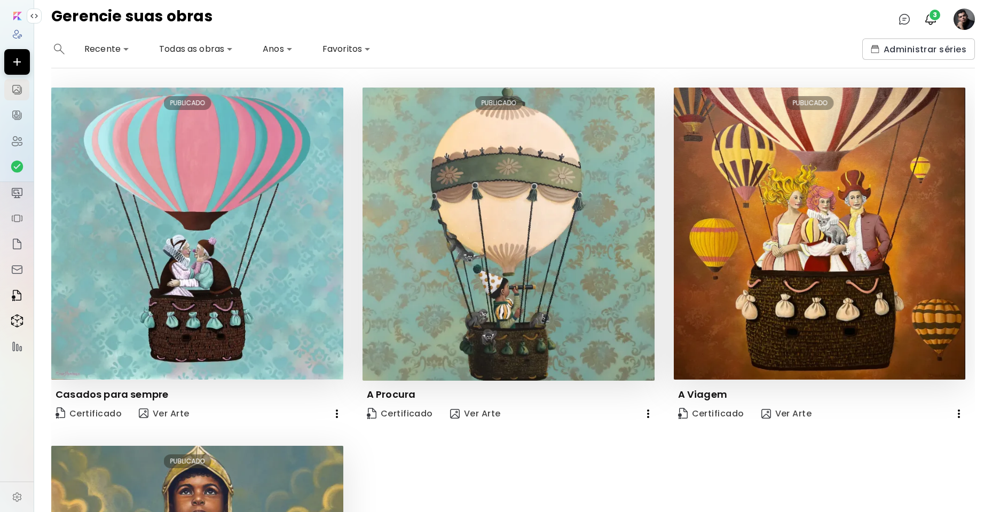
click at [966, 19] on image at bounding box center [964, 19] width 21 height 21
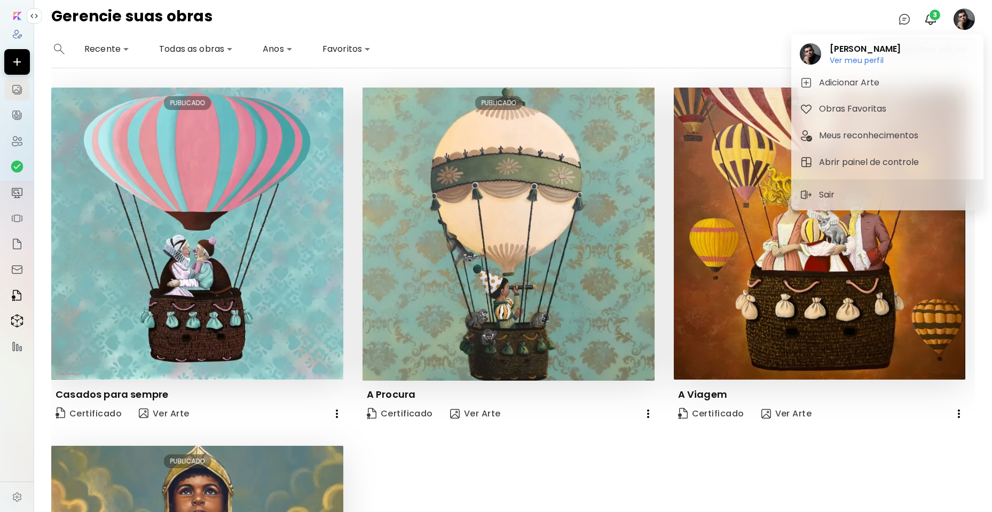
click at [614, 37] on div at bounding box center [496, 256] width 992 height 512
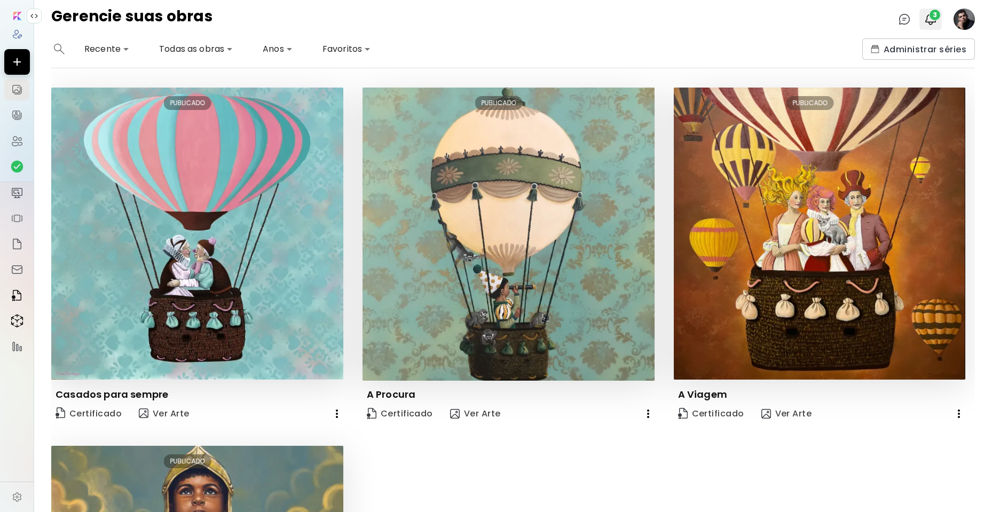
click at [929, 18] on img "button" at bounding box center [930, 19] width 13 height 13
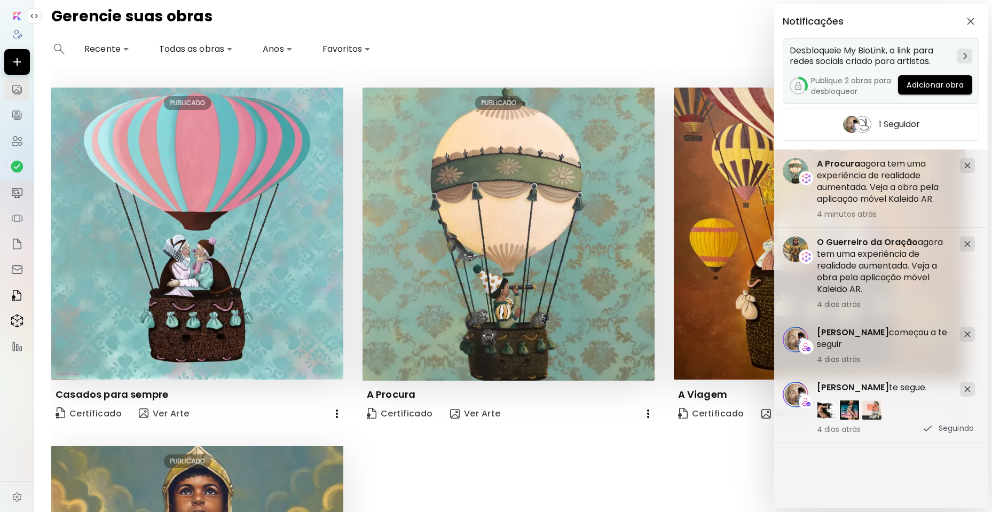
click at [962, 54] on div at bounding box center [964, 56] width 15 height 15
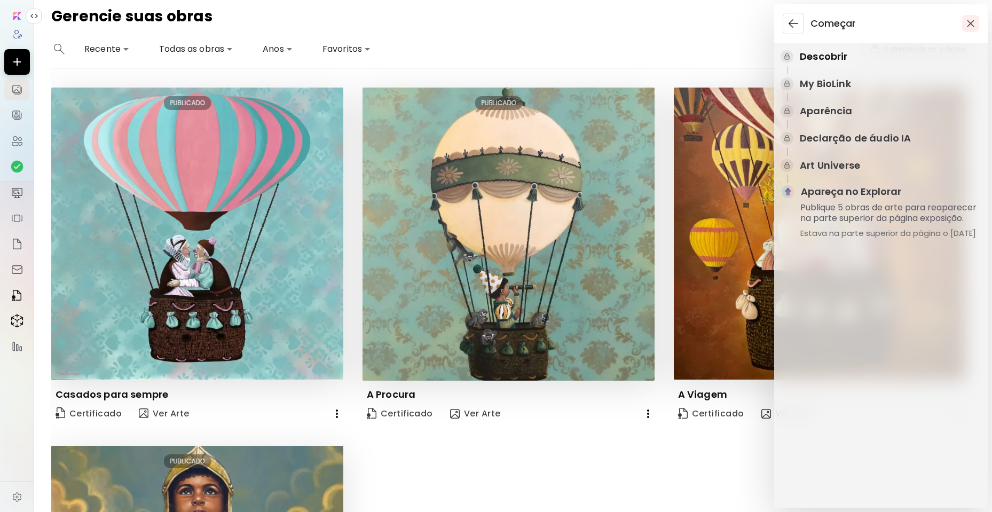
click at [971, 20] on img "button" at bounding box center [970, 23] width 7 height 7
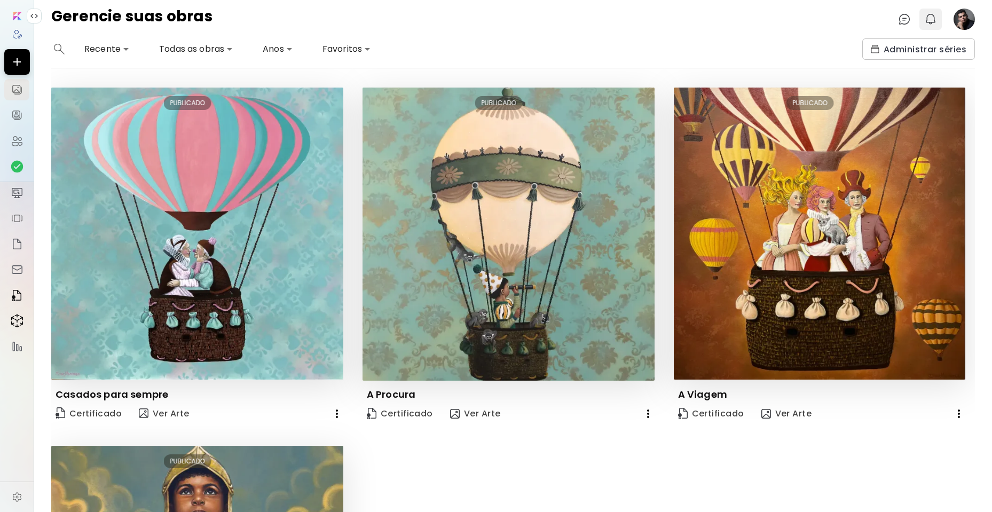
click at [929, 15] on img "button" at bounding box center [930, 19] width 13 height 13
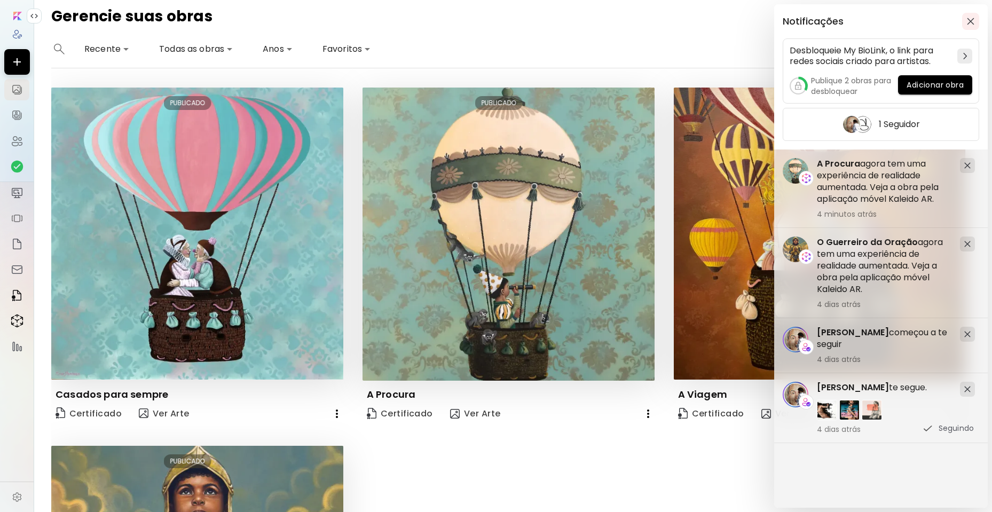
click at [967, 18] on img "button" at bounding box center [970, 21] width 7 height 7
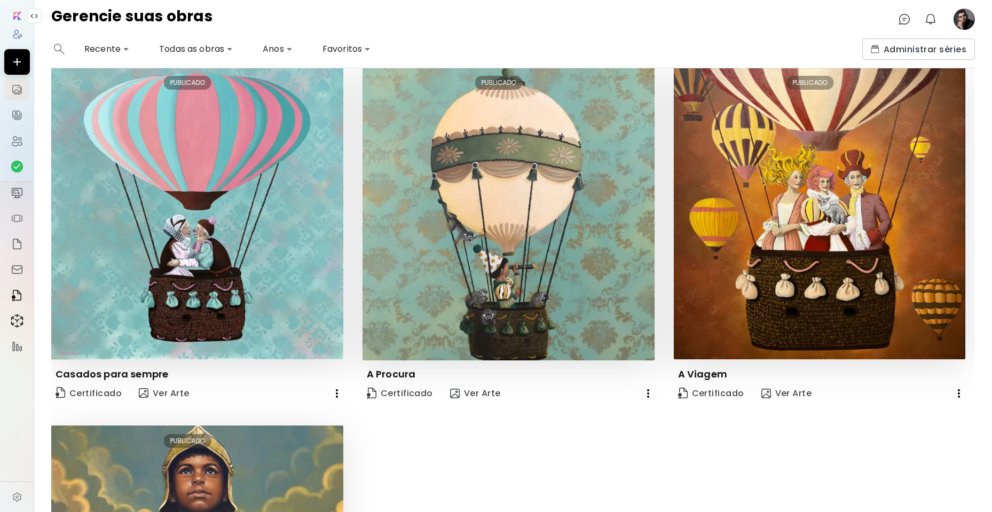
scroll to position [2, 0]
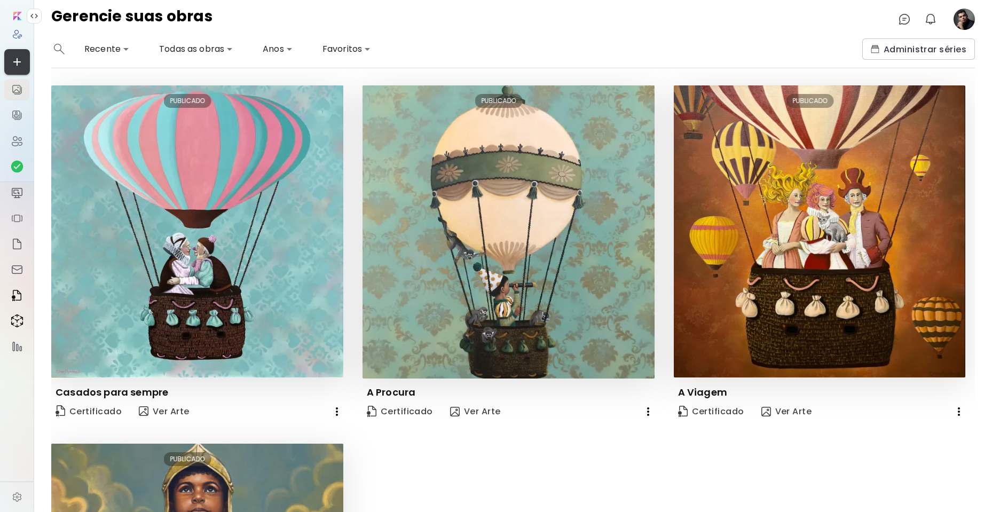
click at [11, 60] on icon "button" at bounding box center [17, 62] width 13 height 13
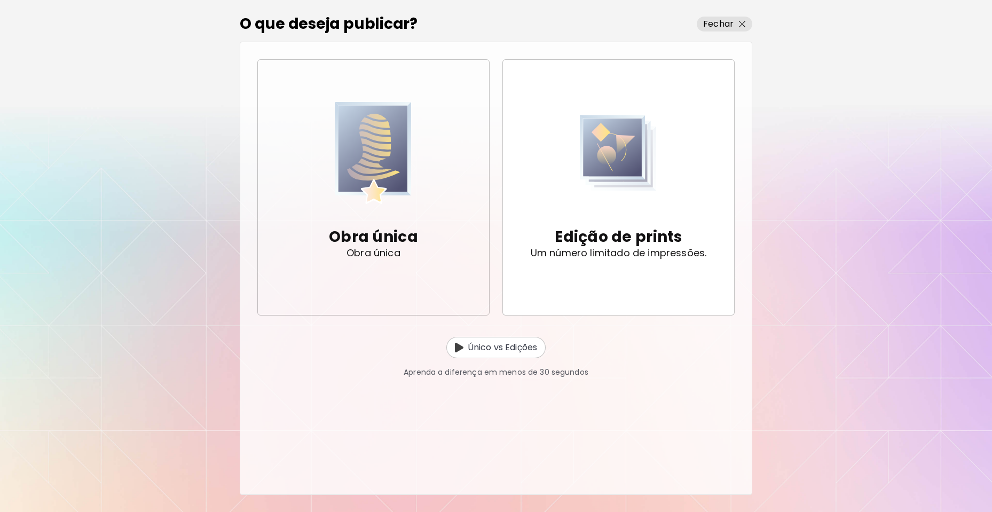
click at [372, 184] on img "button" at bounding box center [373, 153] width 77 height 110
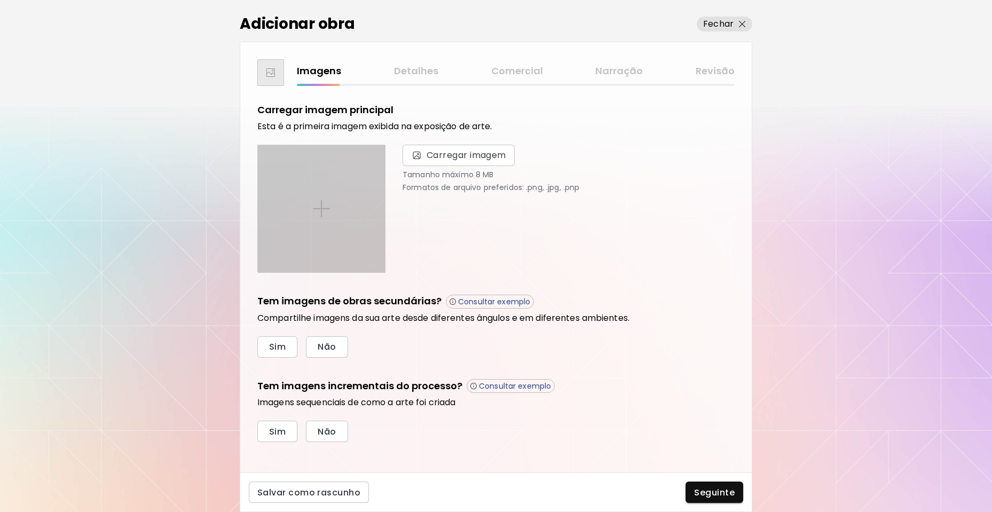
click at [311, 202] on div at bounding box center [321, 208] width 127 height 127
click at [0, 0] on input "file" at bounding box center [0, 0] width 0 height 0
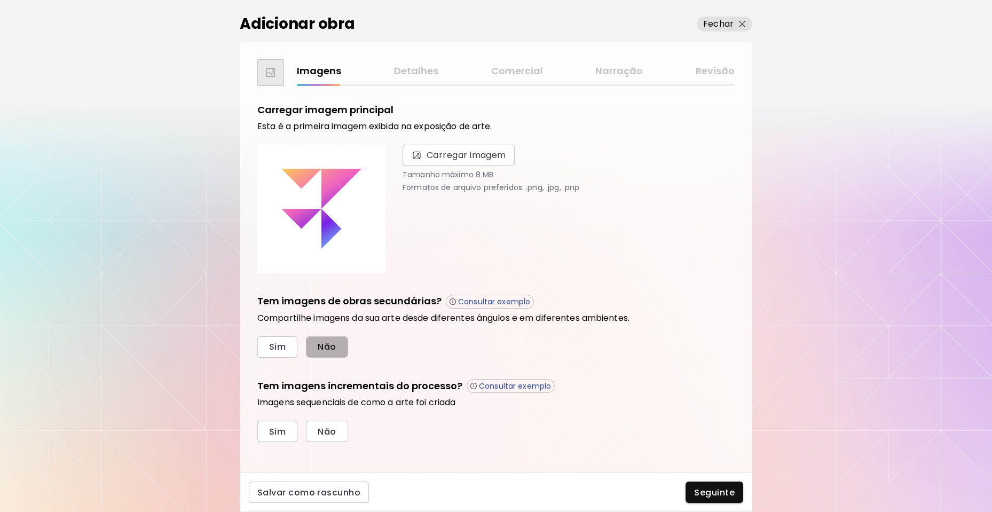
drag, startPoint x: 336, startPoint y: 350, endPoint x: 331, endPoint y: 409, distance: 58.4
click at [336, 351] on span "Não" at bounding box center [327, 346] width 18 height 11
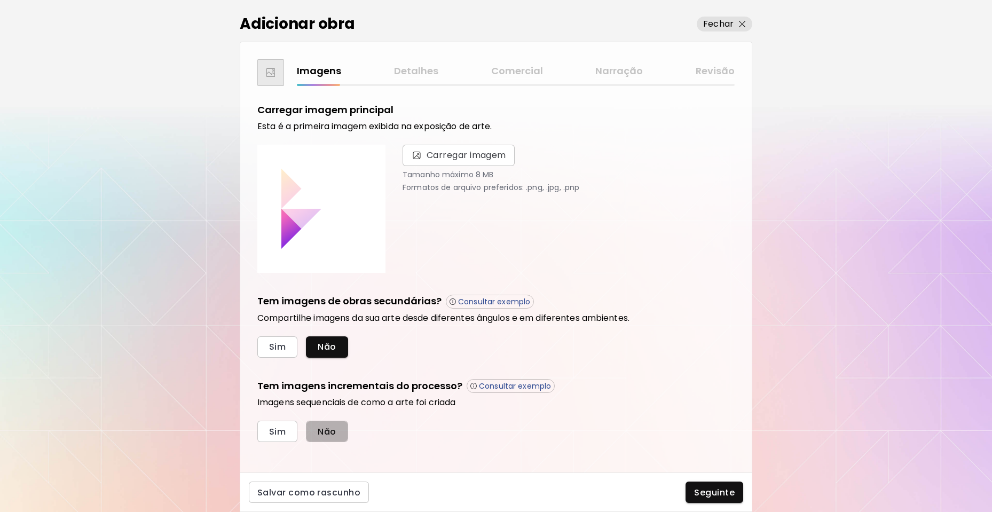
click at [322, 431] on span "Não" at bounding box center [327, 431] width 18 height 11
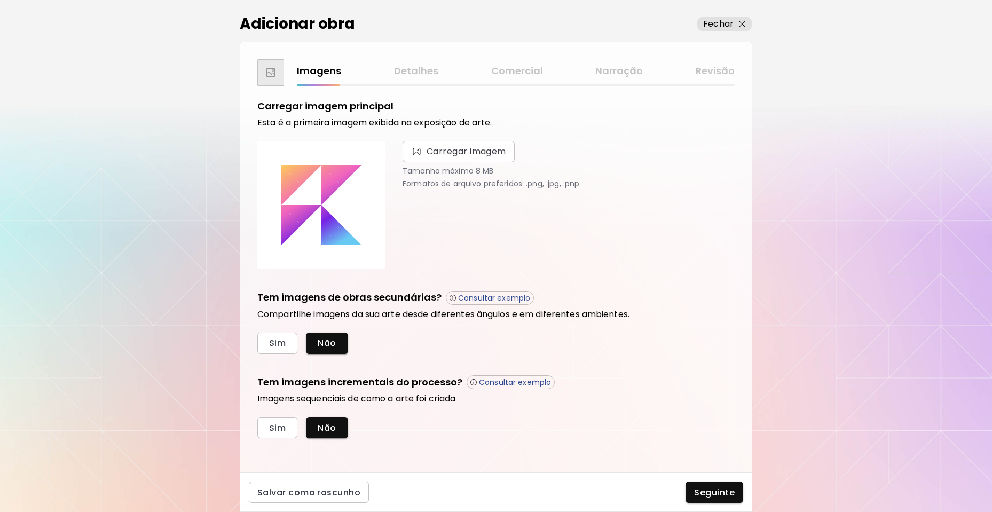
scroll to position [8, 0]
